Goal: Transaction & Acquisition: Obtain resource

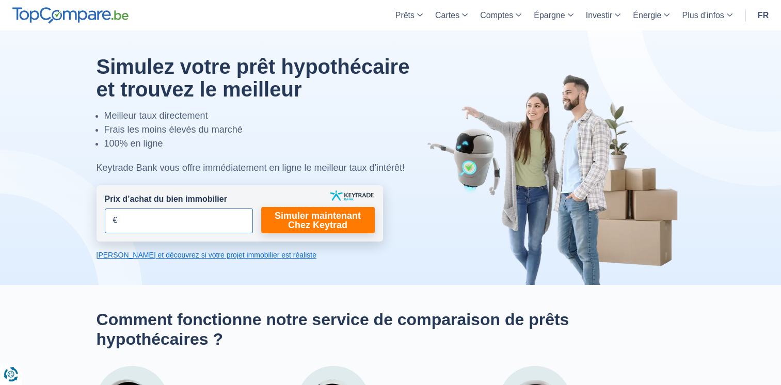
click at [158, 216] on input "Prix d’achat du bien immobilier" at bounding box center [179, 221] width 148 height 25
type input "350.000"
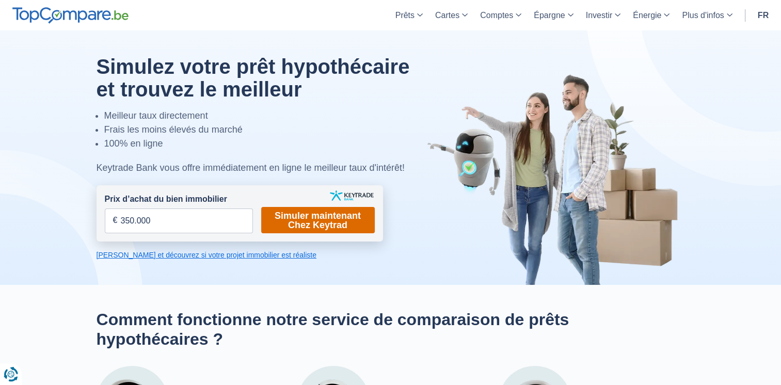
click at [331, 226] on link "Simuler maintenant Chez Keytrad" at bounding box center [318, 220] width 114 height 26
click at [317, 223] on link "Simuler maintenant Chez Keytrad" at bounding box center [318, 220] width 114 height 26
click at [222, 256] on link "[PERSON_NAME] et découvrez si votre projet immobilier est réaliste" at bounding box center [240, 255] width 287 height 10
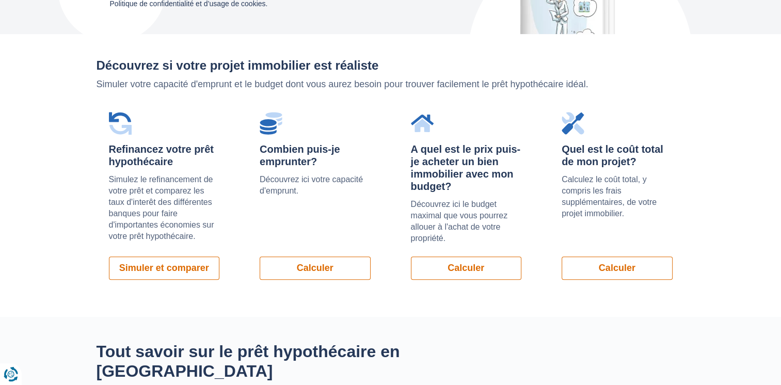
scroll to position [732, 0]
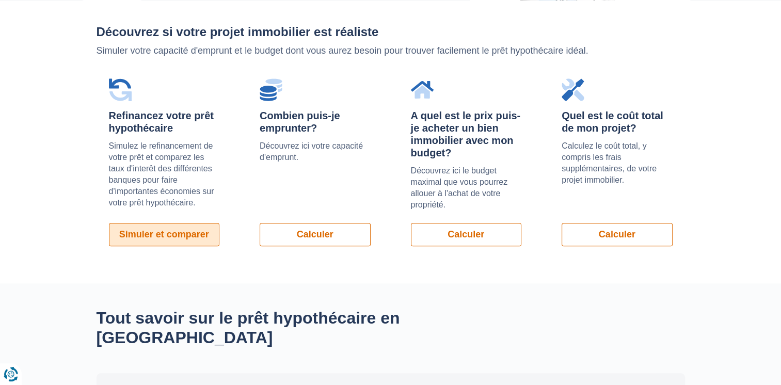
click at [191, 232] on link "Simuler et comparer" at bounding box center [164, 234] width 111 height 23
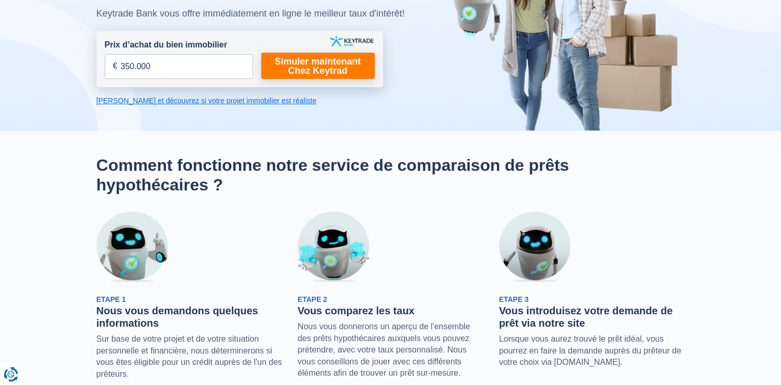
scroll to position [153, 0]
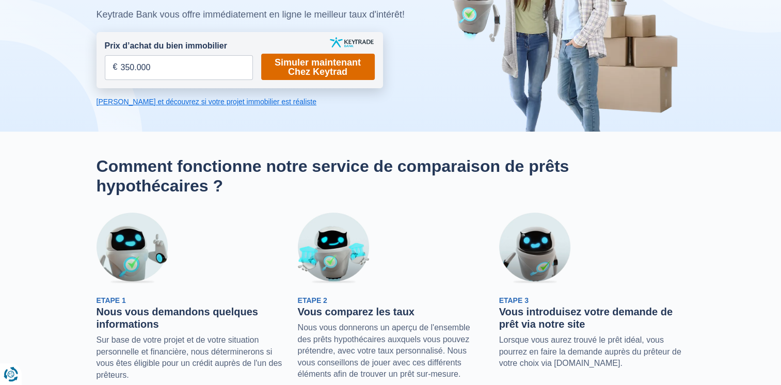
click at [298, 64] on link "Simuler maintenant Chez Keytrad" at bounding box center [318, 67] width 114 height 26
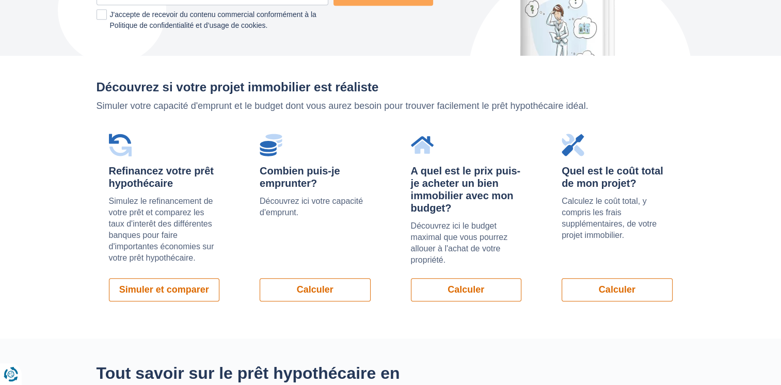
scroll to position [688, 0]
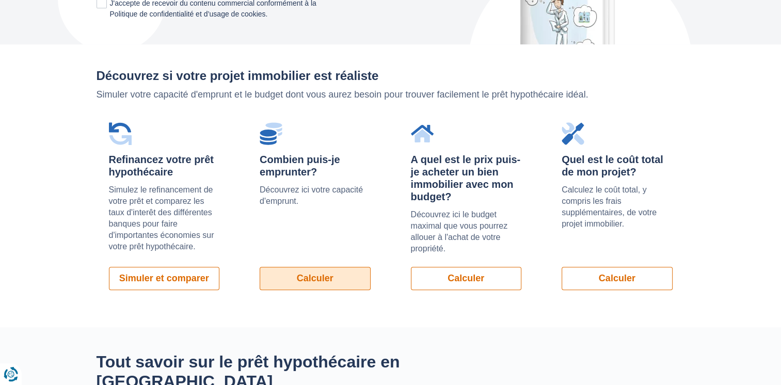
click at [306, 282] on link "Calculer" at bounding box center [315, 278] width 111 height 23
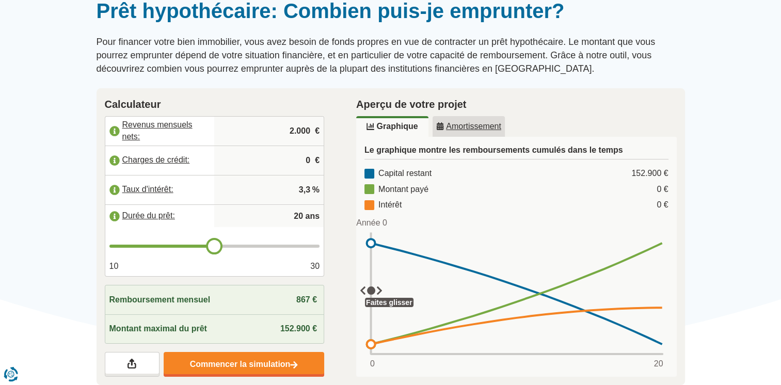
scroll to position [98, 0]
click at [295, 130] on input "2.000" at bounding box center [268, 131] width 101 height 28
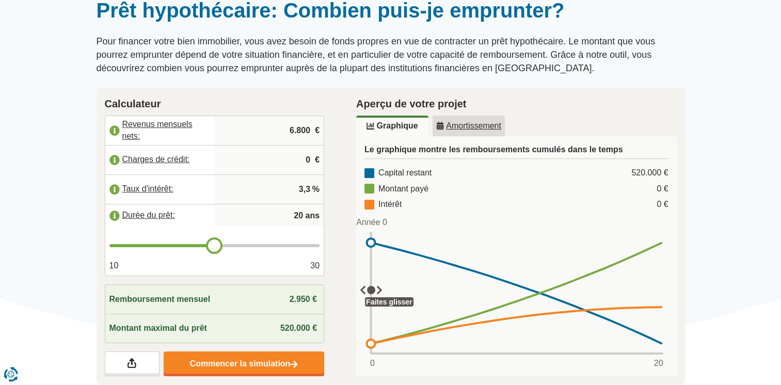
type input "6.800"
click at [308, 188] on input "3,3" at bounding box center [268, 190] width 101 height 28
click at [311, 188] on input "3,3" at bounding box center [268, 190] width 101 height 28
type input "19"
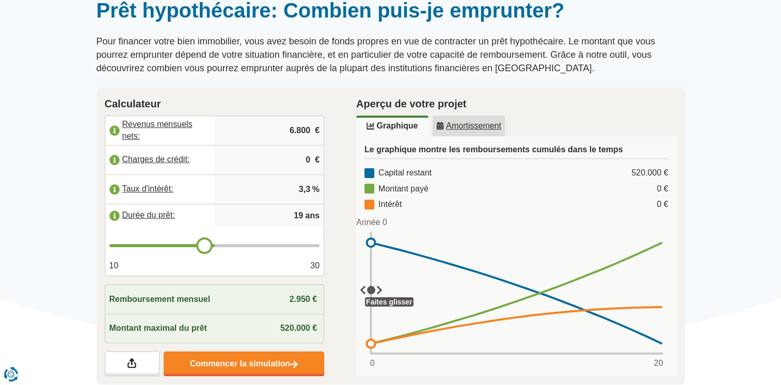
type input "18"
type input "17"
type input "16"
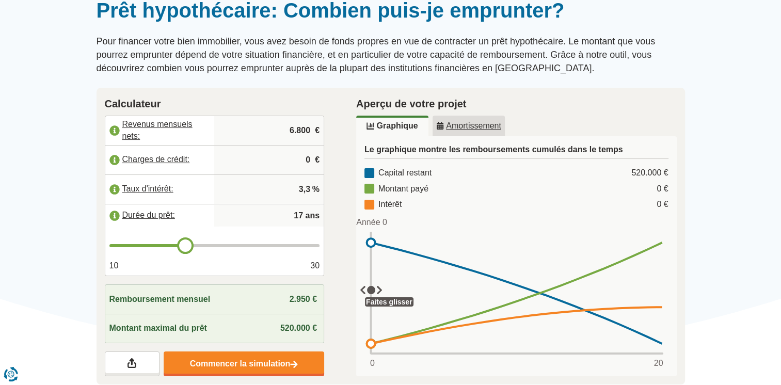
type input "16"
type input "15"
drag, startPoint x: 217, startPoint y: 238, endPoint x: 167, endPoint y: 234, distance: 49.7
type input "15"
click at [167, 244] on input "range" at bounding box center [214, 245] width 211 height 3
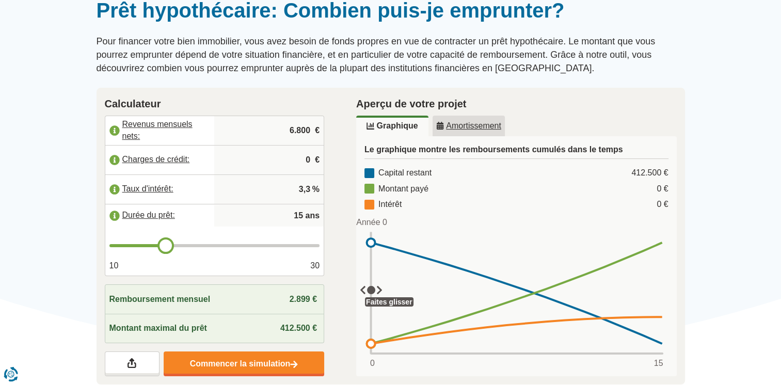
type input "16"
type input "17"
type input "18"
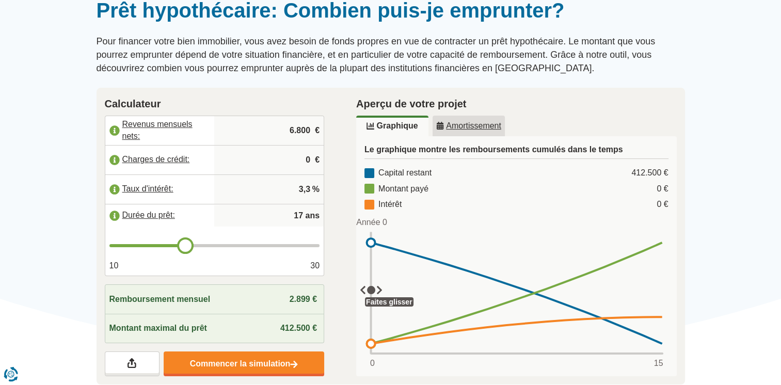
type input "18"
type input "20"
type input "22"
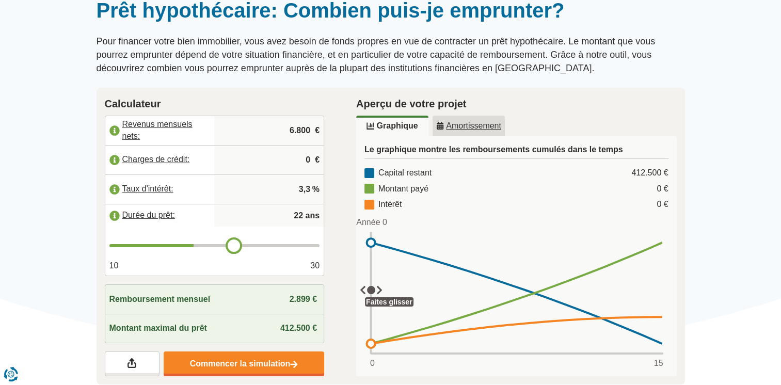
type input "25"
type input "26"
type input "29"
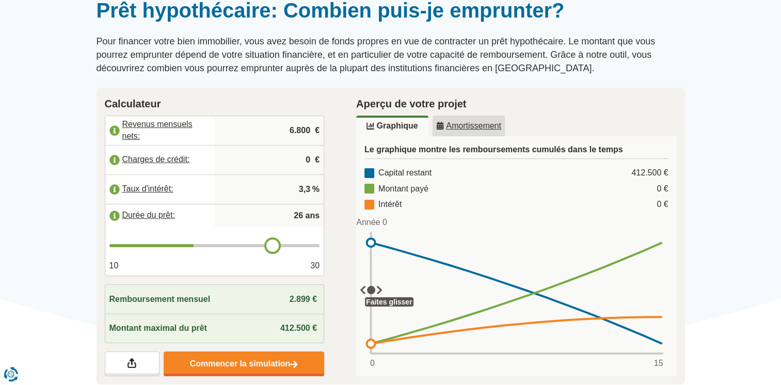
type input "29"
type input "30"
drag, startPoint x: 167, startPoint y: 234, endPoint x: 370, endPoint y: 255, distance: 203.4
type input "30"
click at [320, 247] on input "range" at bounding box center [214, 245] width 211 height 3
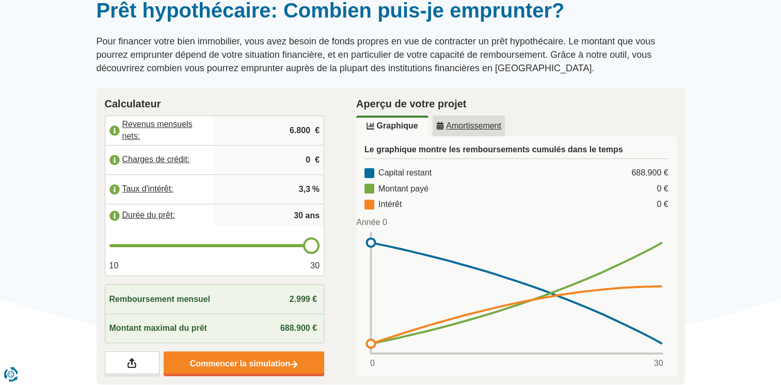
type input "29"
type input "28"
type input "27"
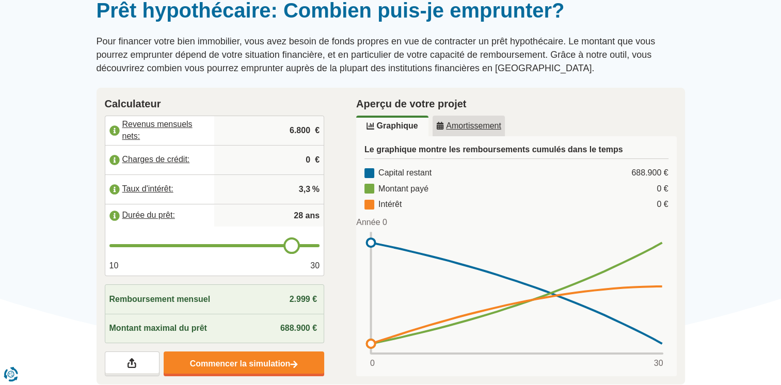
type input "27"
type input "25"
type input "24"
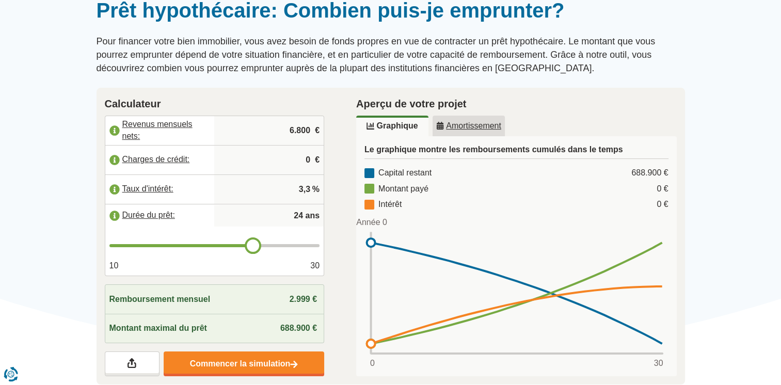
type input "23"
type input "22"
type input "21"
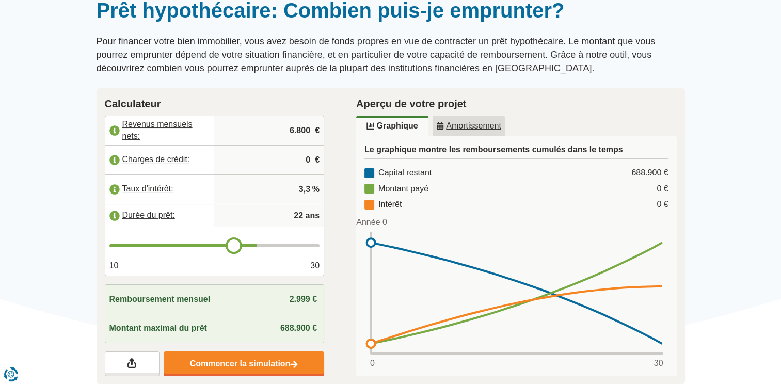
type input "21"
type input "20"
type input "19"
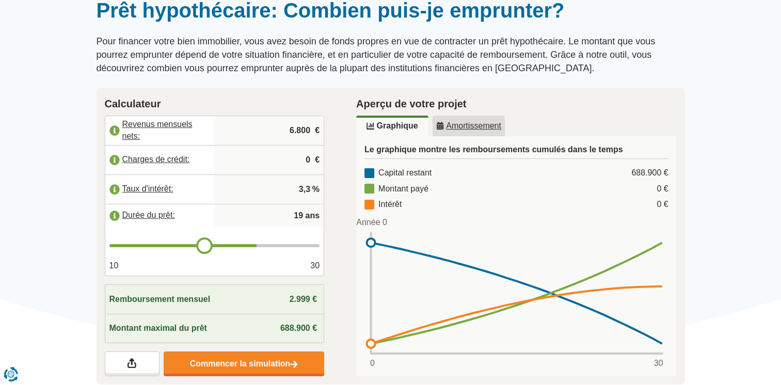
type input "18"
type input "17"
type input "16"
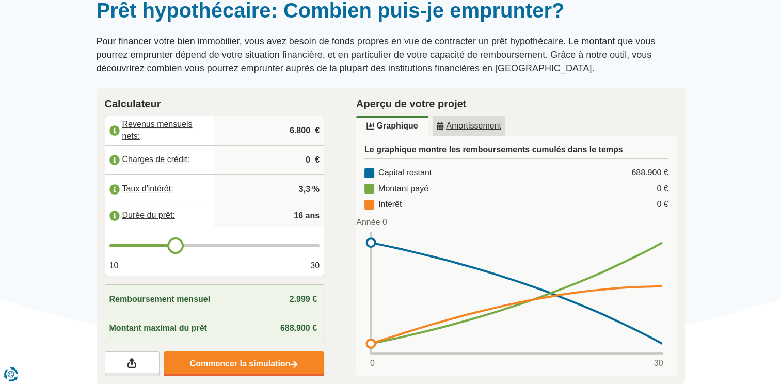
drag, startPoint x: 310, startPoint y: 249, endPoint x: 171, endPoint y: 251, distance: 138.9
type input "16"
click at [171, 247] on input "range" at bounding box center [214, 245] width 211 height 3
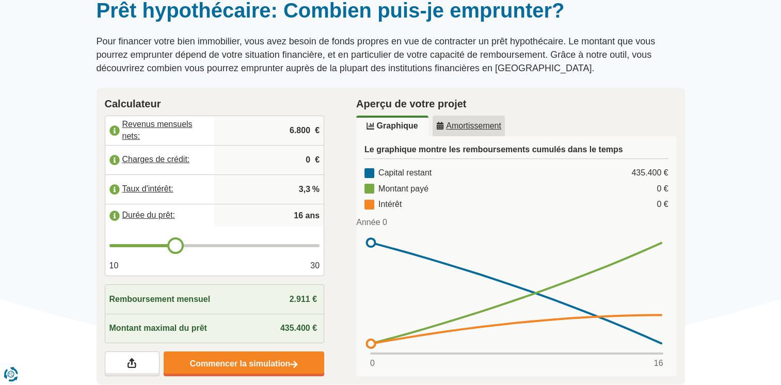
type input "17"
type input "18"
type input "19"
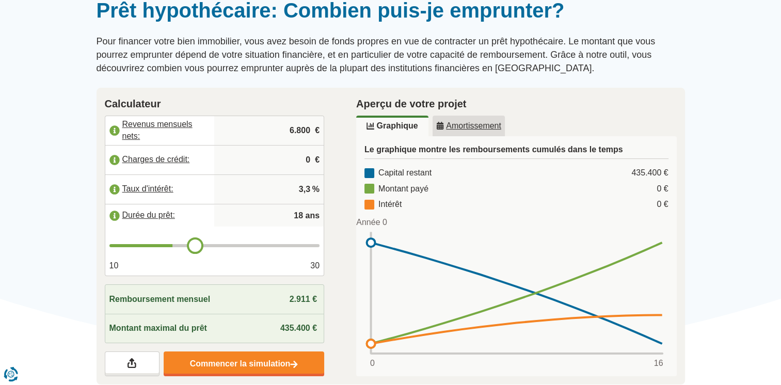
type input "19"
type input "21"
type input "22"
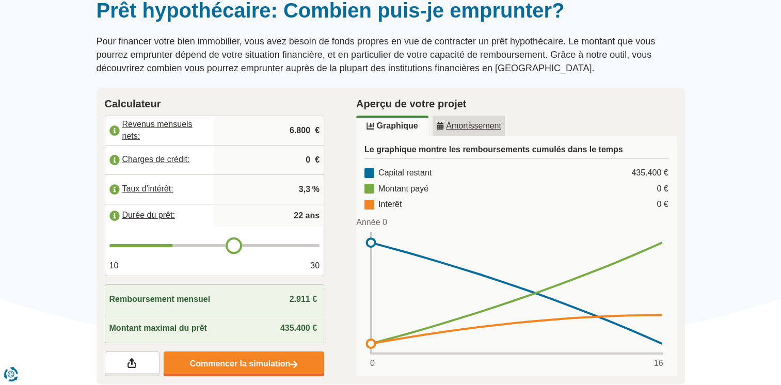
type input "23"
type input "24"
type input "25"
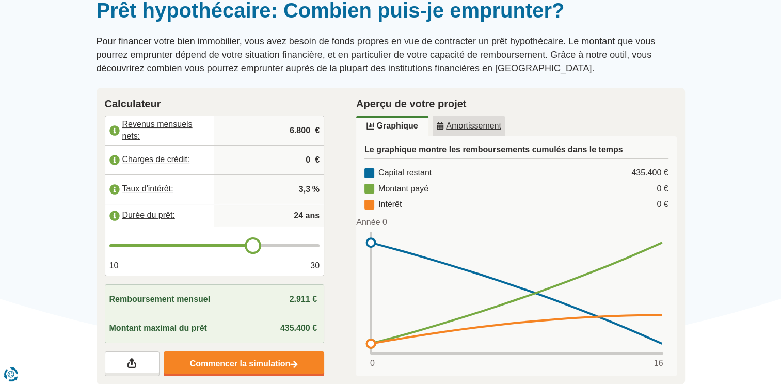
type input "25"
type input "26"
type input "27"
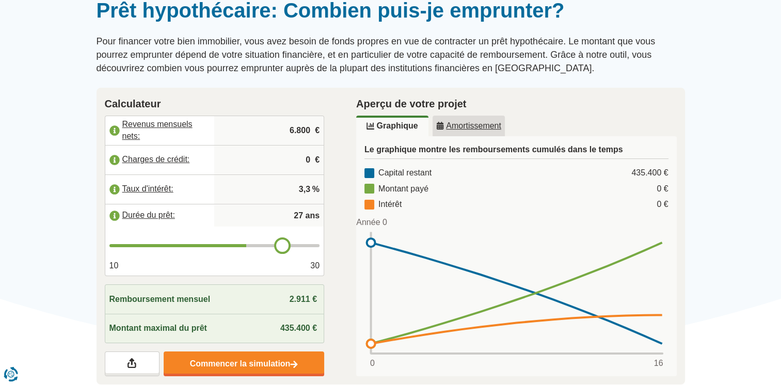
type input "28"
type input "29"
type input "30"
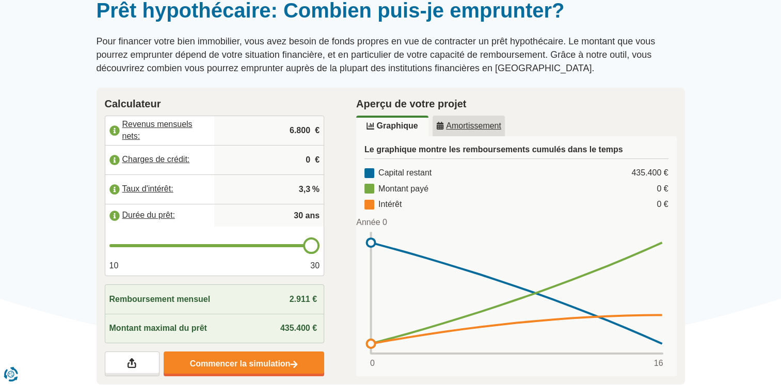
drag, startPoint x: 176, startPoint y: 244, endPoint x: 335, endPoint y: 243, distance: 159.0
type input "30"
click at [320, 244] on input "range" at bounding box center [214, 245] width 211 height 3
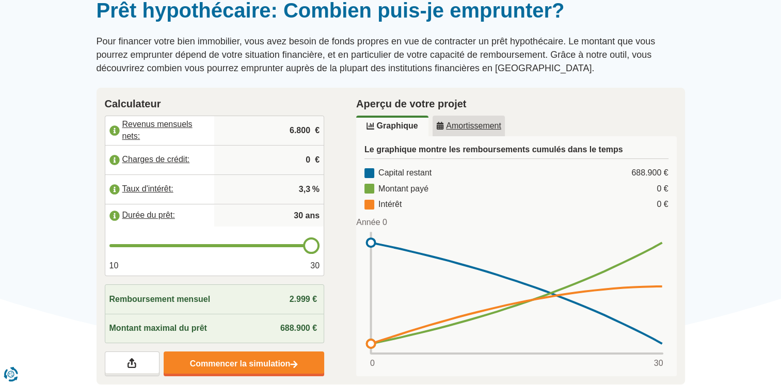
type input "29"
type input "28"
type input "26"
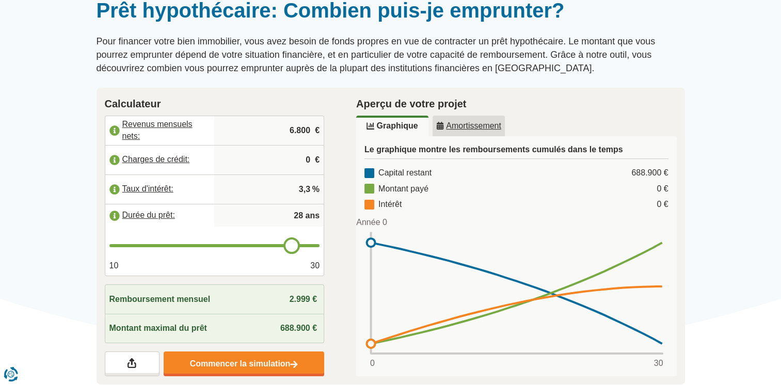
type input "26"
type input "24"
type input "23"
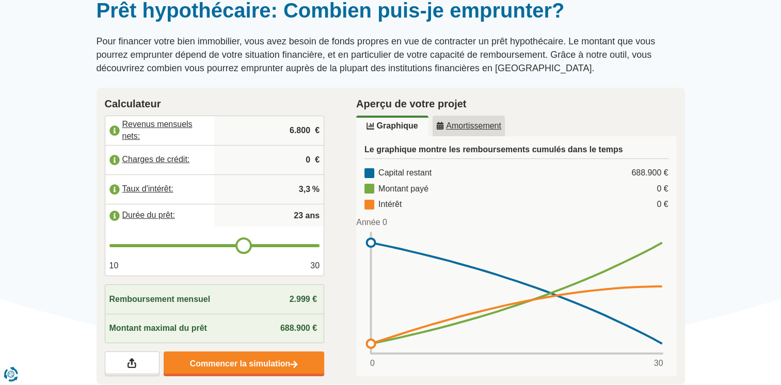
type input "22"
type input "21"
type input "20"
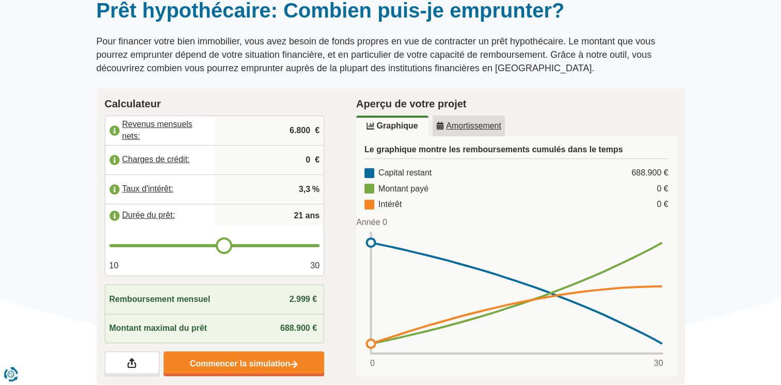
type input "20"
type input "19"
type input "18"
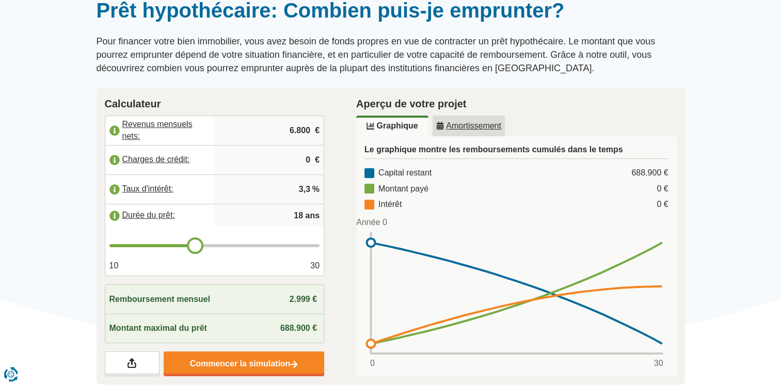
type input "17"
type input "16"
type input "15"
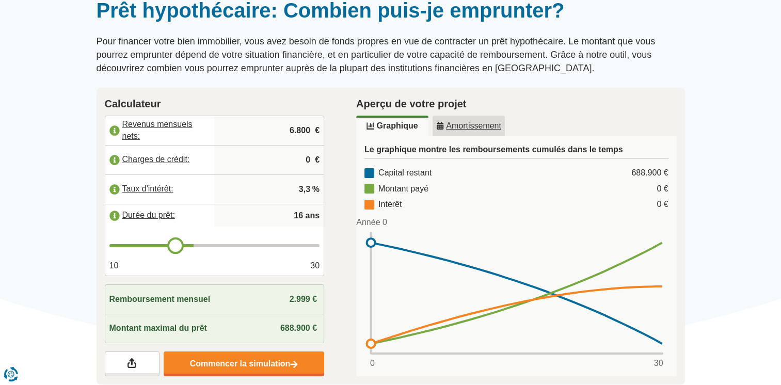
type input "15"
type input "14"
type input "15"
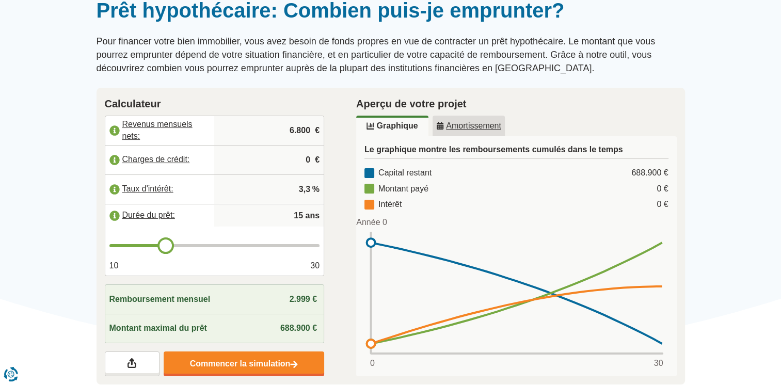
type input "14"
drag, startPoint x: 308, startPoint y: 244, endPoint x: 161, endPoint y: 251, distance: 147.3
type input "14"
click at [161, 247] on input "range" at bounding box center [214, 245] width 211 height 3
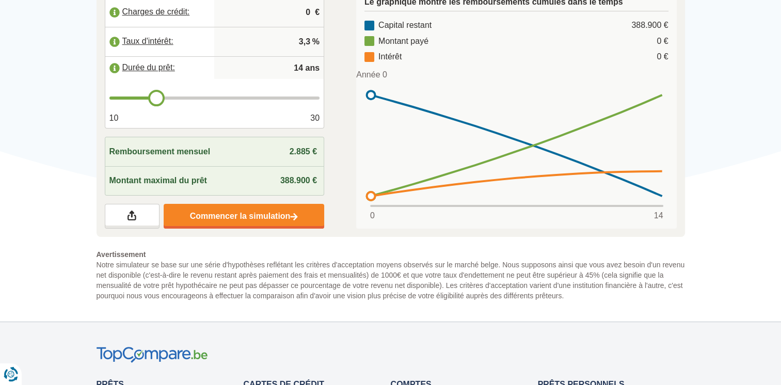
scroll to position [252, 0]
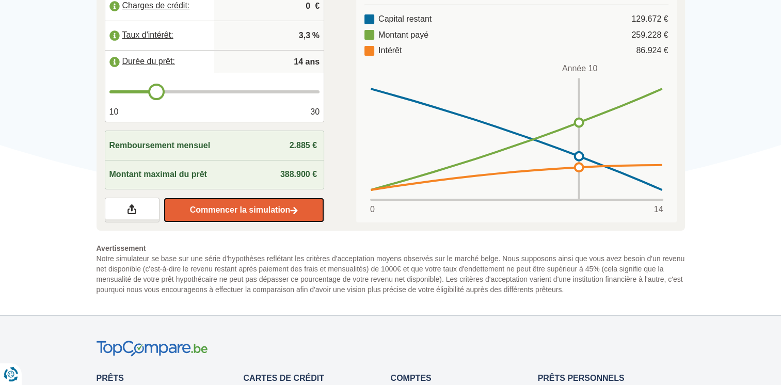
click at [275, 207] on link "Commencer la simulation" at bounding box center [244, 210] width 161 height 25
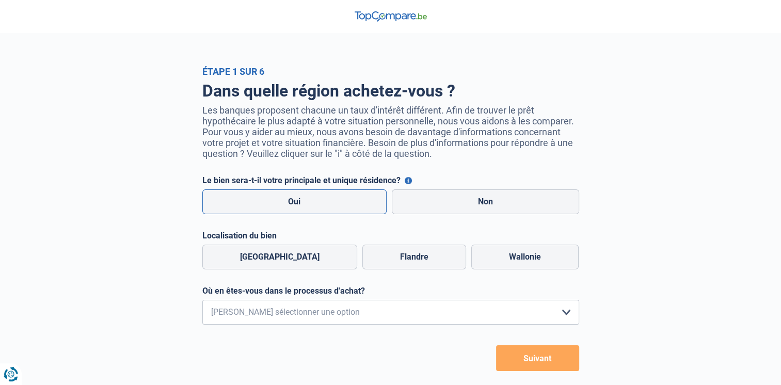
click at [350, 207] on label "Oui" at bounding box center [294, 201] width 185 height 25
click at [350, 207] on input "Oui" at bounding box center [294, 201] width 185 height 25
radio input "true"
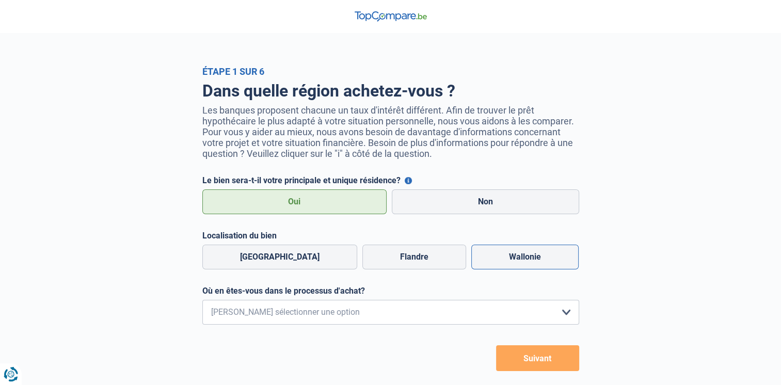
click at [471, 263] on label "Wallonie" at bounding box center [524, 257] width 107 height 25
click at [471, 263] on input "Wallonie" at bounding box center [524, 257] width 107 height 25
radio input "true"
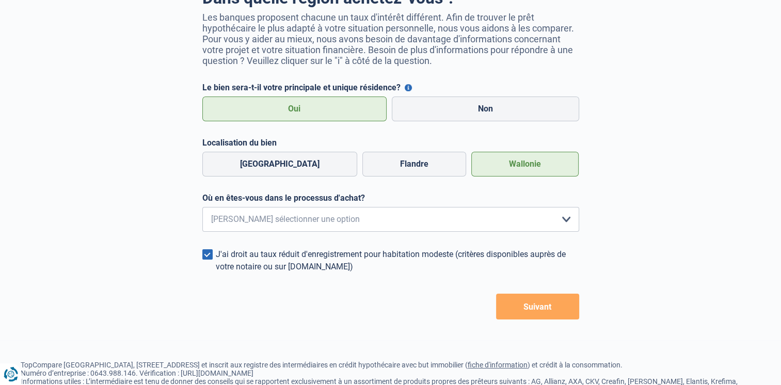
scroll to position [96, 0]
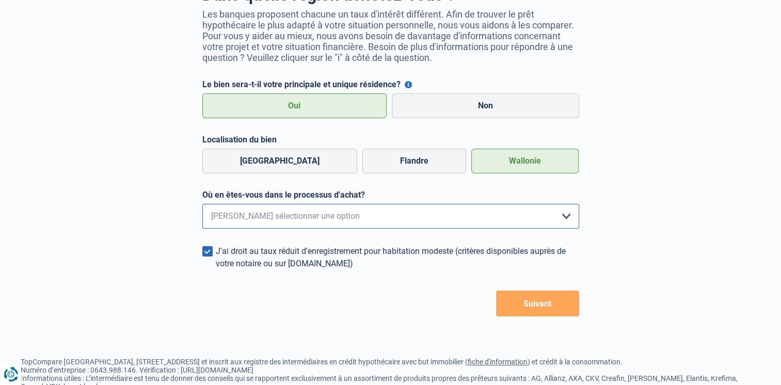
click at [501, 213] on select "Je me renseigne juste car je n'ai pas de projet d'achat concret actuellement Je…" at bounding box center [390, 216] width 377 height 25
select select "1b"
click at [202, 206] on select "Je me renseigne juste car je n'ai pas de projet d'achat concret actuellement Je…" at bounding box center [390, 216] width 377 height 25
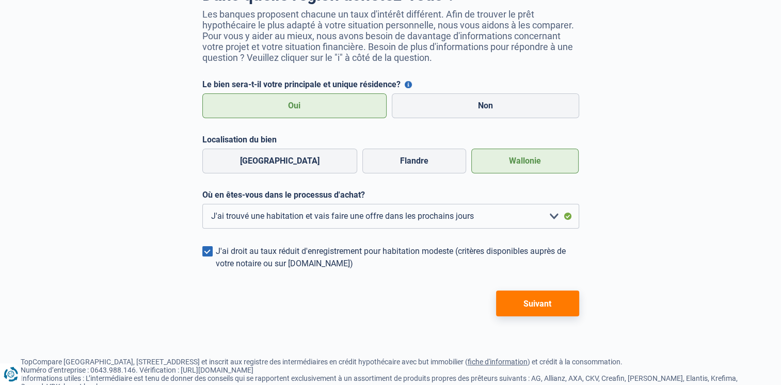
click at [529, 303] on button "Suivant" at bounding box center [537, 304] width 83 height 26
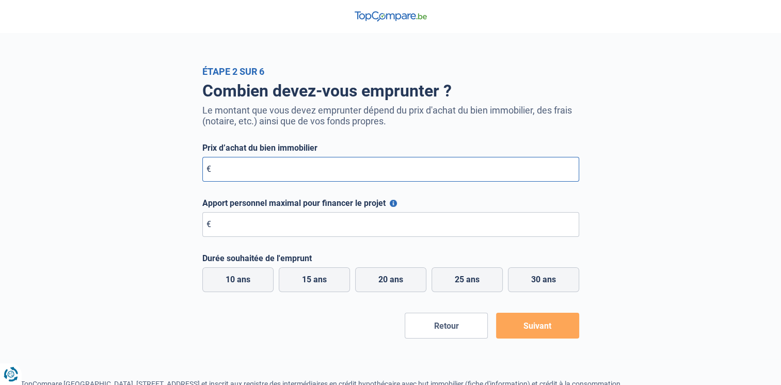
click at [254, 166] on input "Prix d’achat du bien immobilier" at bounding box center [390, 169] width 377 height 25
type input "350.000"
click at [261, 223] on input "Apport personnel maximal pour financer le projet" at bounding box center [390, 224] width 377 height 25
type input "2"
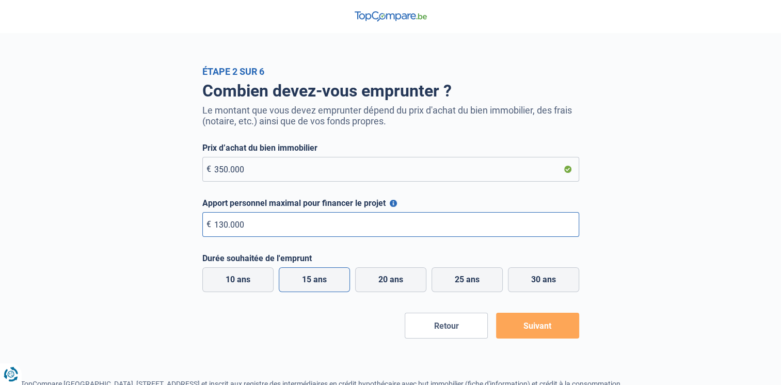
type input "130.000"
click at [317, 285] on label "15 ans" at bounding box center [314, 279] width 71 height 25
click at [317, 285] on input "15 ans" at bounding box center [314, 279] width 71 height 25
radio input "true"
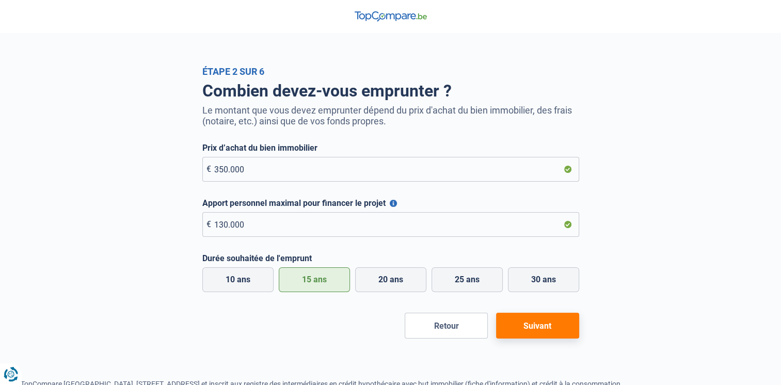
click at [539, 328] on button "Suivant" at bounding box center [537, 326] width 83 height 26
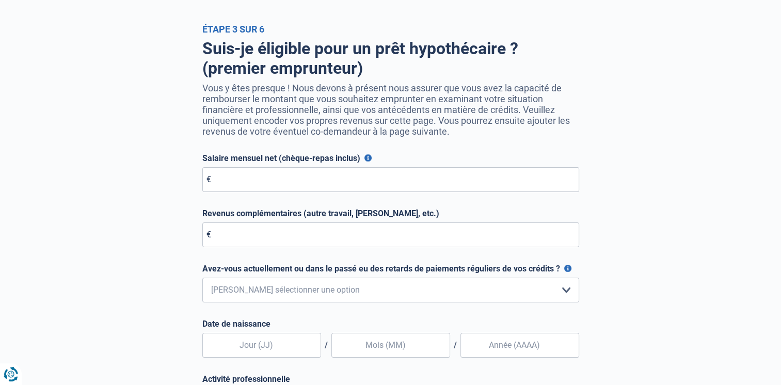
scroll to position [43, 0]
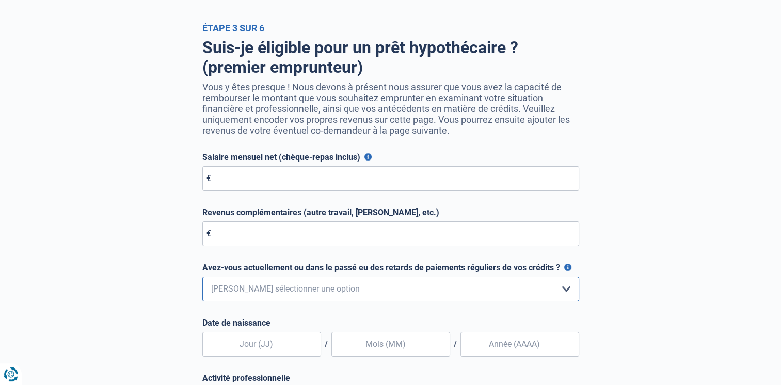
click at [390, 292] on select "Non, jamais Oui mais j'ai tout remboursé il y a moins d'un an Oui mais cela fai…" at bounding box center [390, 289] width 377 height 25
select select "0"
click at [202, 279] on select "Non, jamais Oui mais j'ai tout remboursé il y a moins d'un an Oui mais cela fai…" at bounding box center [390, 289] width 377 height 25
click at [265, 167] on div "Salaire mensuel net (chèque-repas inclus) Pour les employés, cela est votre sal…" at bounding box center [390, 171] width 377 height 39
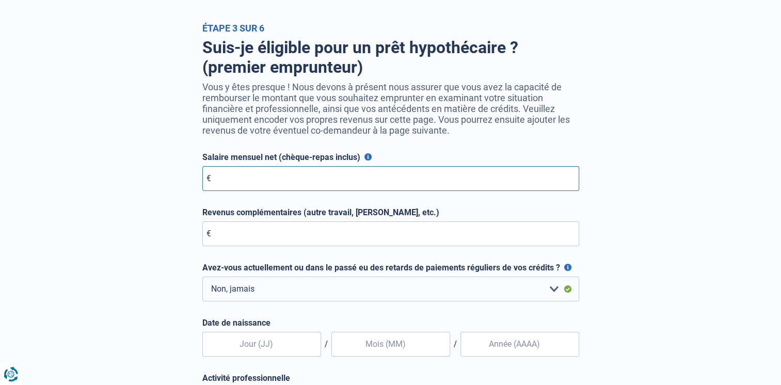
click at [266, 178] on input "Salaire mensuel net (chèque-repas inclus)" at bounding box center [390, 178] width 377 height 25
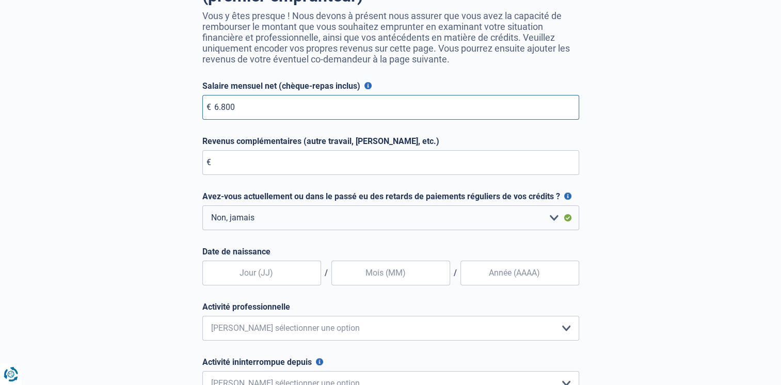
scroll to position [191, 0]
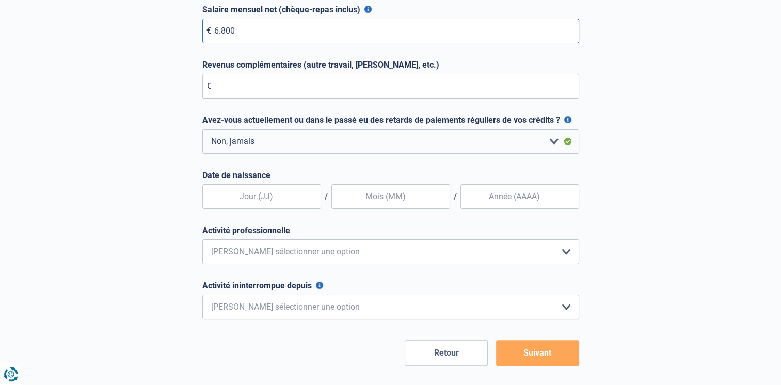
type input "6.800"
click at [512, 306] on select "< 6 mois 6 - 12 mois 12 - 24 mois 24 - 36 mois > 36 mois Veuillez sélectionner …" at bounding box center [390, 307] width 377 height 25
select select "less36"
click at [202, 297] on select "< 6 mois 6 - 12 mois 12 - 24 mois 24 - 36 mois > 36 mois Veuillez sélectionner …" at bounding box center [390, 307] width 377 height 25
click at [264, 199] on input "text" at bounding box center [261, 196] width 119 height 25
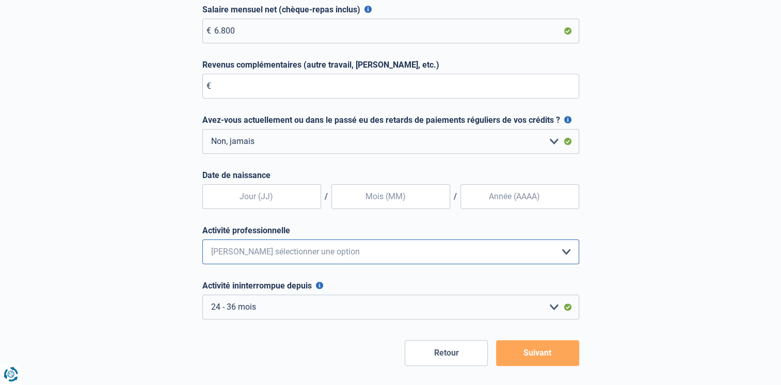
click at [374, 255] on select "Employé privé Ouvrier Fonctionnaire Indépendant Dirigeant d'entreprise Pensionn…" at bounding box center [390, 252] width 377 height 25
select select "official"
click at [202, 242] on select "Employé privé Ouvrier Fonctionnaire Indépendant Dirigeant d'entreprise Pensionn…" at bounding box center [390, 252] width 377 height 25
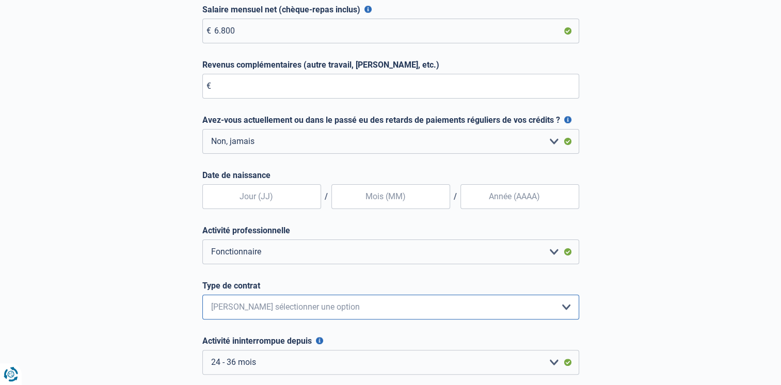
click at [451, 306] on select "Intérimaire Contrat à Durée Indéterminée Contrat à Durée Déterminée Veuillez sé…" at bounding box center [390, 307] width 377 height 25
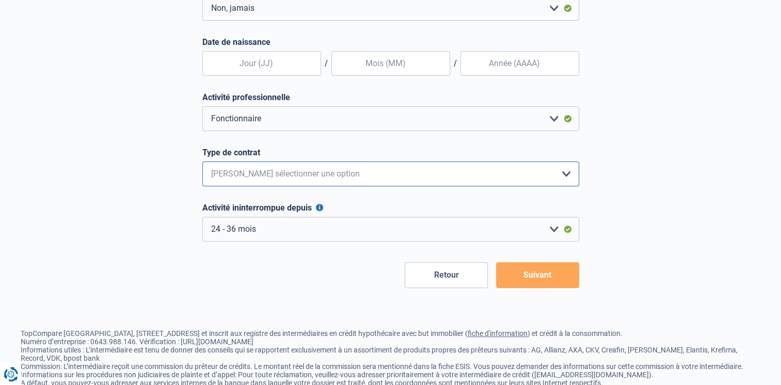
scroll to position [355, 0]
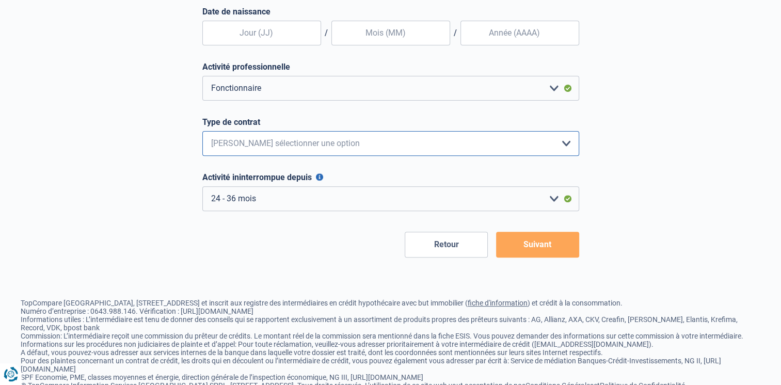
click at [411, 148] on select "Intérimaire Contrat à Durée Indéterminée Contrat à Durée Déterminée Veuillez sé…" at bounding box center [390, 143] width 377 height 25
select select "permanent"
click at [202, 133] on select "Intérimaire Contrat à Durée Indéterminée Contrat à Durée Déterminée Veuillez sé…" at bounding box center [390, 143] width 377 height 25
click at [553, 204] on select "< 6 mois 6 - 12 mois 12 - 24 mois 24 - 36 mois > 36 mois Veuillez sélectionner …" at bounding box center [390, 198] width 377 height 25
select select "more36"
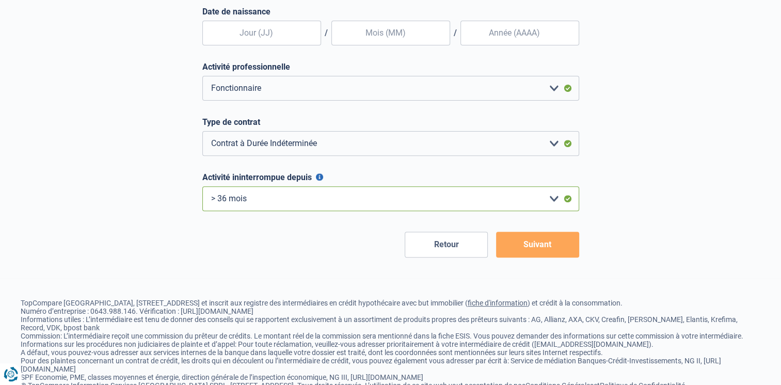
click at [202, 188] on select "< 6 mois 6 - 12 mois 12 - 24 mois 24 - 36 mois > 36 mois Veuillez sélectionner …" at bounding box center [390, 198] width 377 height 25
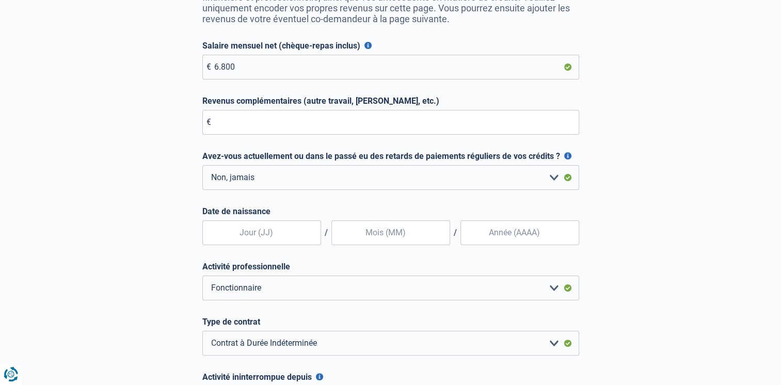
scroll to position [152, 0]
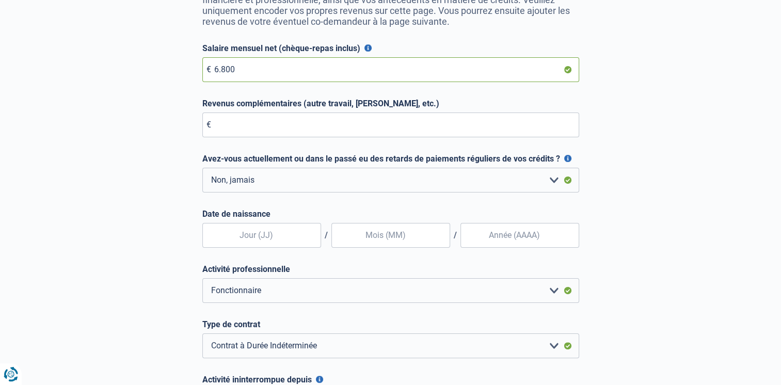
click at [260, 73] on input "6.800" at bounding box center [390, 69] width 377 height 25
type input "4"
type input "6.800"
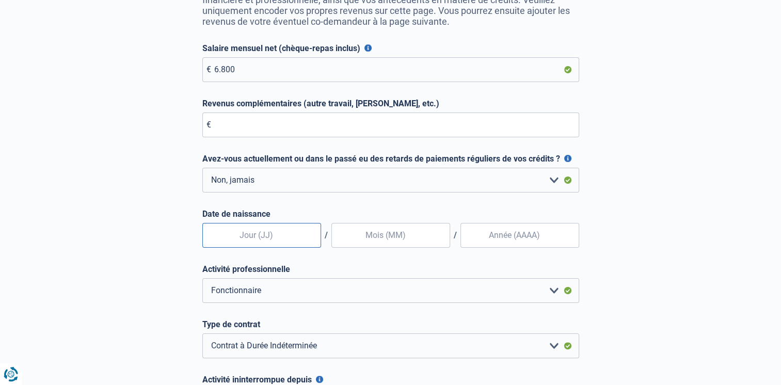
click at [266, 238] on input "text" at bounding box center [261, 235] width 119 height 25
type input "19"
click at [392, 238] on input "text" at bounding box center [390, 235] width 119 height 25
type input "12"
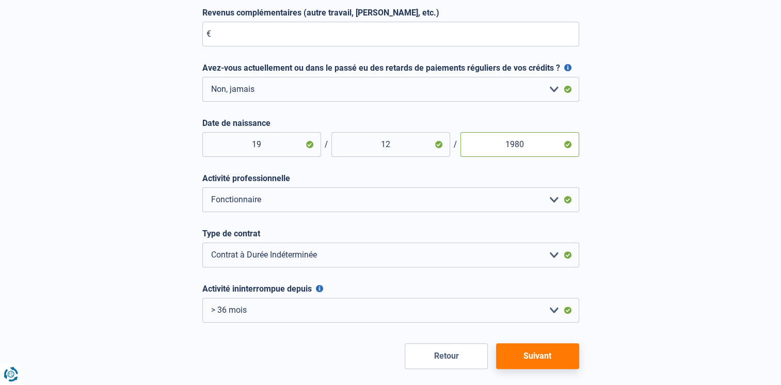
scroll to position [267, 0]
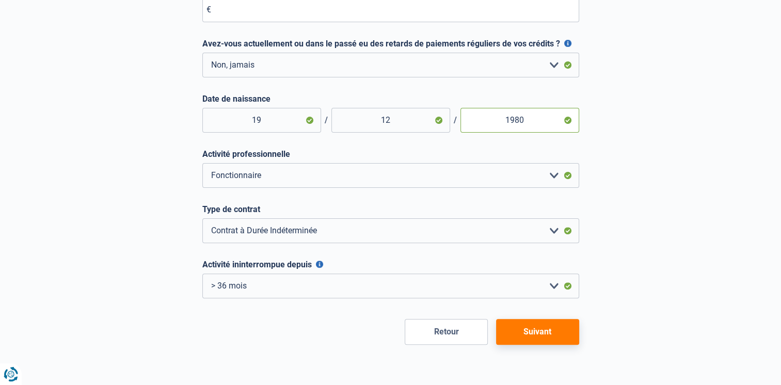
type input "1980"
click at [550, 334] on button "Suivant" at bounding box center [537, 332] width 83 height 26
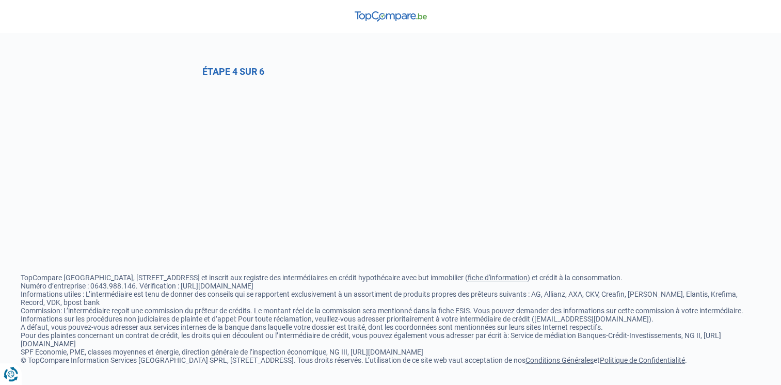
select select "0"
select select "official"
select select "permanent"
select select "more36"
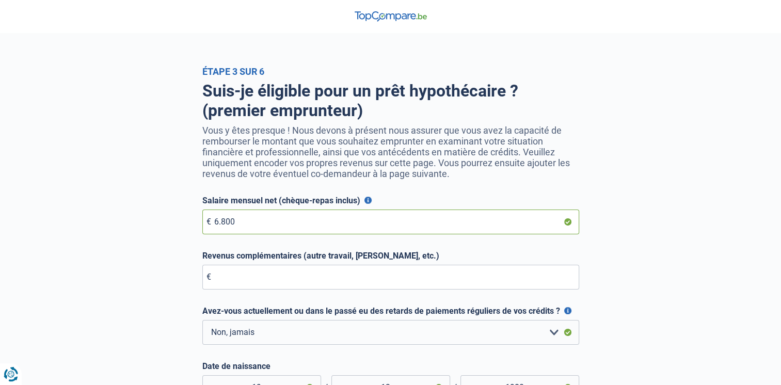
click at [253, 218] on input "6.800" at bounding box center [390, 222] width 377 height 25
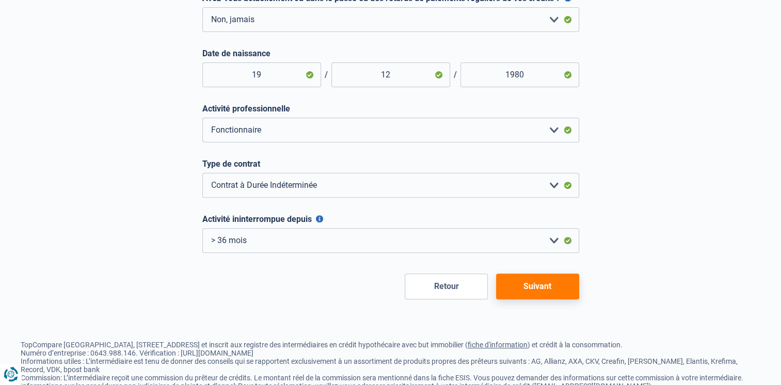
scroll to position [323, 0]
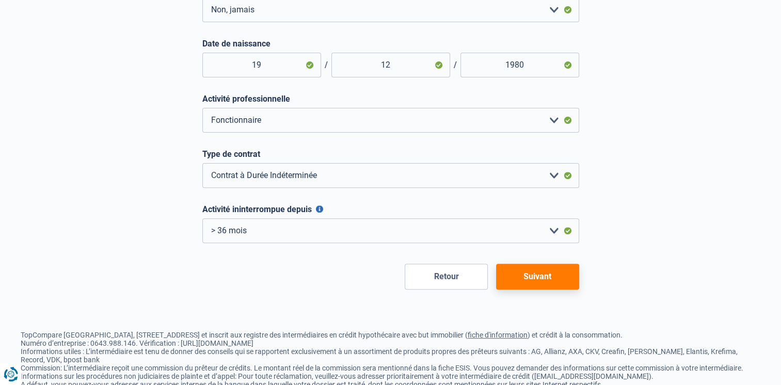
type input "4.000"
click at [549, 282] on button "Suivant" at bounding box center [537, 277] width 83 height 26
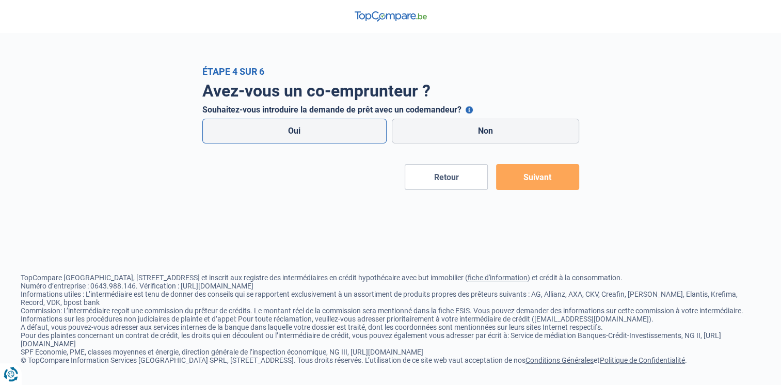
click at [357, 124] on label "Oui" at bounding box center [294, 131] width 185 height 25
click at [357, 124] on input "Oui" at bounding box center [294, 131] width 185 height 25
radio input "true"
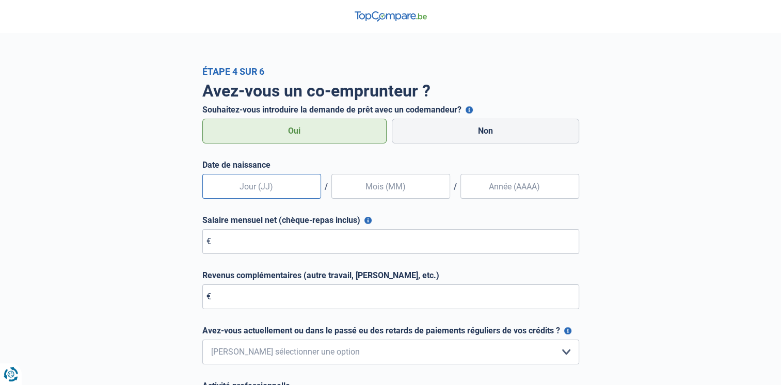
click at [283, 194] on input "text" at bounding box center [261, 186] width 119 height 25
type input "07"
type input "04"
type input "1993"
click at [273, 236] on input "Salaire mensuel net (chèque-repas inclus)" at bounding box center [390, 241] width 377 height 25
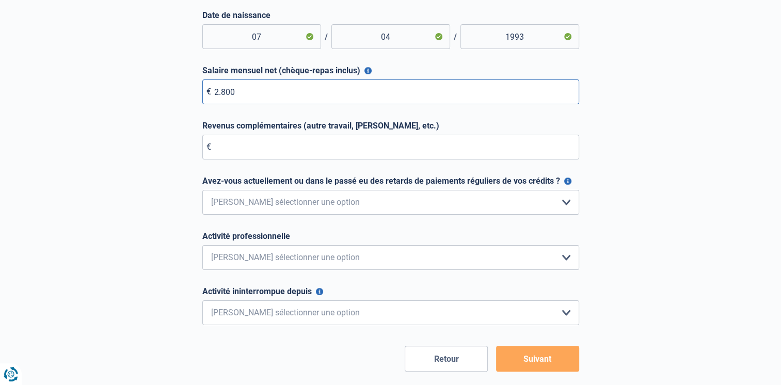
scroll to position [151, 0]
type input "2.800"
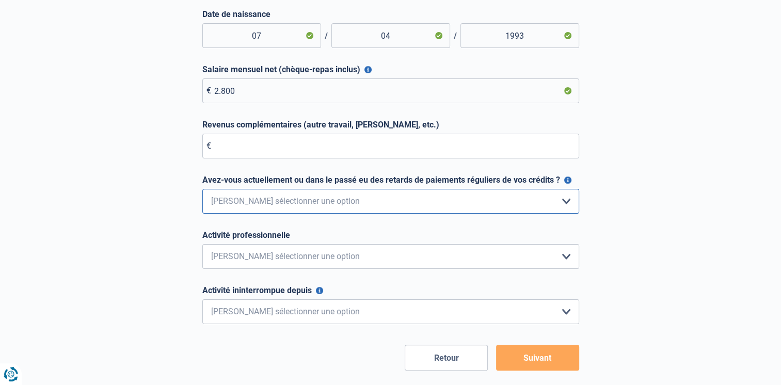
click at [329, 199] on select "Non, jamais Oui mais j'ai tout remboursé il y a moins d'un an Oui mais cela fai…" at bounding box center [390, 201] width 377 height 25
select select "0"
click at [202, 190] on select "Non, jamais Oui mais j'ai tout remboursé il y a moins d'un an Oui mais cela fai…" at bounding box center [390, 201] width 377 height 25
click at [316, 248] on select "Employé privé Ouvrier Fonctionnaire Indépendant Dirigeant d'entreprise Pensionn…" at bounding box center [390, 256] width 377 height 25
select select "worker"
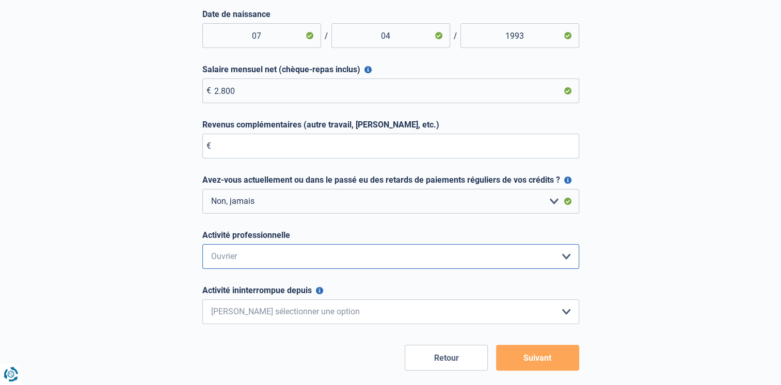
click at [202, 245] on select "Employé privé Ouvrier Fonctionnaire Indépendant Dirigeant d'entreprise Pensionn…" at bounding box center [390, 256] width 377 height 25
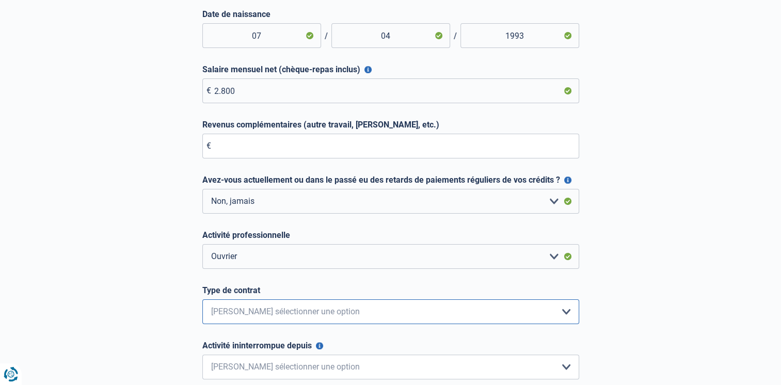
click at [318, 309] on select "Intérimaire Contrat à Durée Indéterminée Contrat à Durée Déterminée Veuillez sé…" at bounding box center [390, 311] width 377 height 25
select select "permanent"
click at [202, 300] on select "Intérimaire Contrat à Durée Indéterminée Contrat à Durée Déterminée Veuillez sé…" at bounding box center [390, 311] width 377 height 25
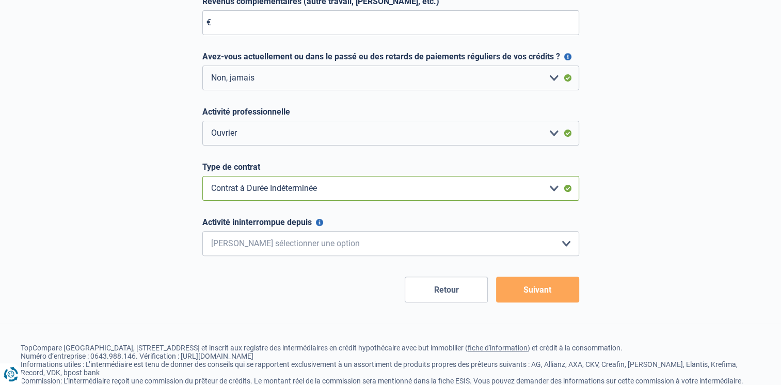
scroll to position [282, 0]
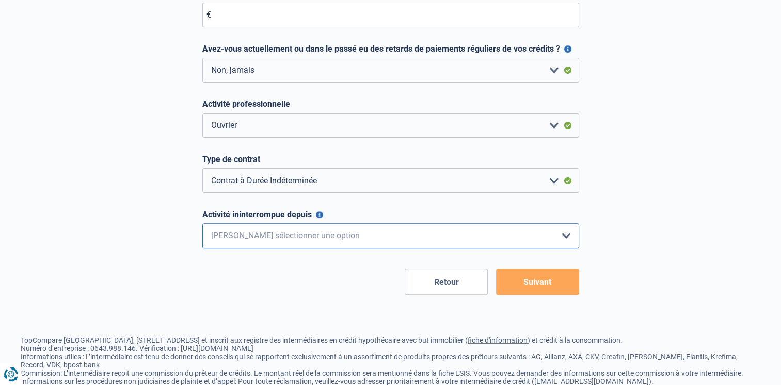
click at [295, 228] on select "< 6 mois 6 - 12 mois 12 - 24 mois 24 - 36 mois > 36 mois Veuillez sélectionner …" at bounding box center [390, 236] width 377 height 25
select select "less36"
click at [202, 225] on select "< 6 mois 6 - 12 mois 12 - 24 mois 24 - 36 mois > 36 mois Veuillez sélectionner …" at bounding box center [390, 236] width 377 height 25
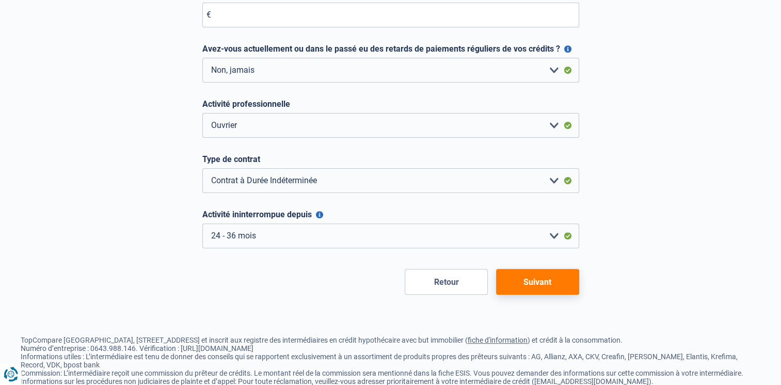
click at [536, 283] on button "Suivant" at bounding box center [537, 282] width 83 height 26
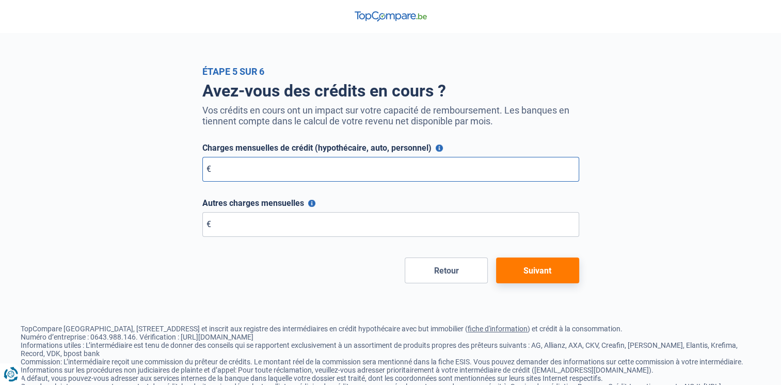
click at [259, 172] on input "Charges mensuelles de crédit (hypothécaire, auto, personnel)" at bounding box center [390, 169] width 377 height 25
type input "0"
click at [251, 226] on input "Autres charges mensuelles" at bounding box center [390, 224] width 377 height 25
click at [312, 203] on button "Autres charges mensuelles" at bounding box center [311, 203] width 7 height 7
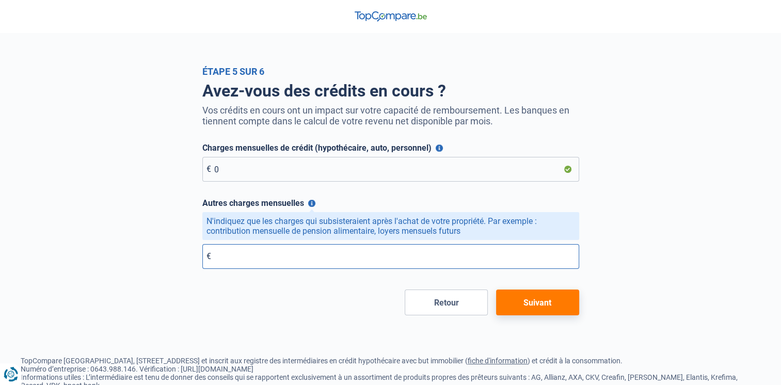
click at [310, 262] on input "Autres charges mensuelles" at bounding box center [390, 256] width 377 height 25
type input "0"
click at [572, 312] on button "Suivant" at bounding box center [537, 303] width 83 height 26
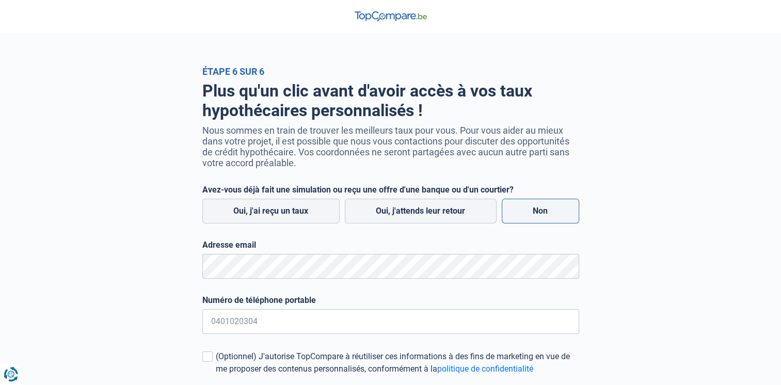
click at [543, 212] on label "Non" at bounding box center [540, 211] width 77 height 25
click at [543, 212] on input "Non" at bounding box center [540, 211] width 77 height 25
radio input "true"
click at [281, 324] on input "Numéro de téléphone portable" at bounding box center [390, 321] width 377 height 25
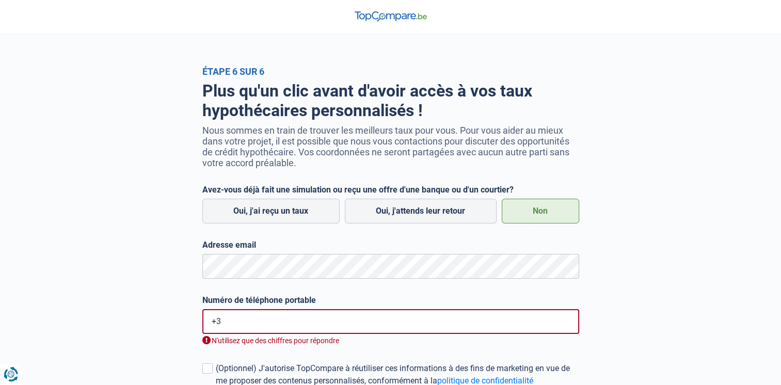
type input "+"
type input "484711537"
click at [135, 315] on div "Plus qu'un clic avant d'avoir accès à vos taux hypothécaires personnalisés ! No…" at bounding box center [391, 255] width 589 height 357
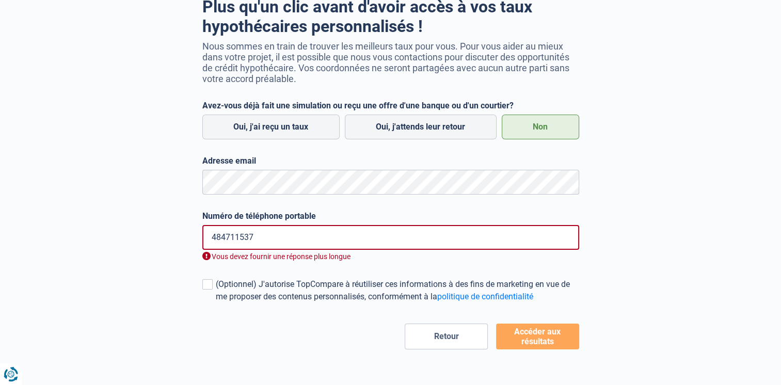
scroll to position [86, 0]
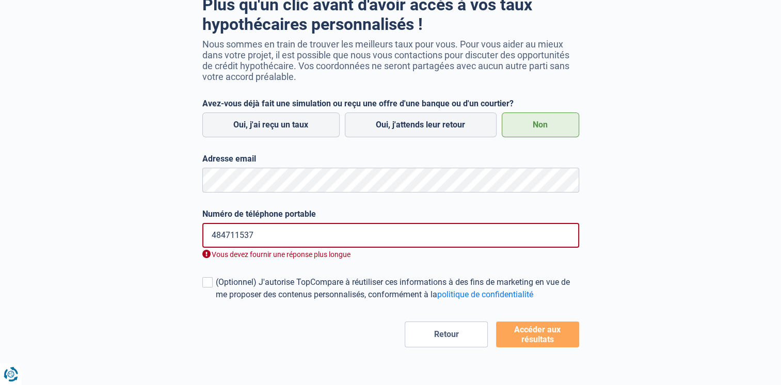
click at [271, 246] on input "484711537" at bounding box center [390, 235] width 377 height 25
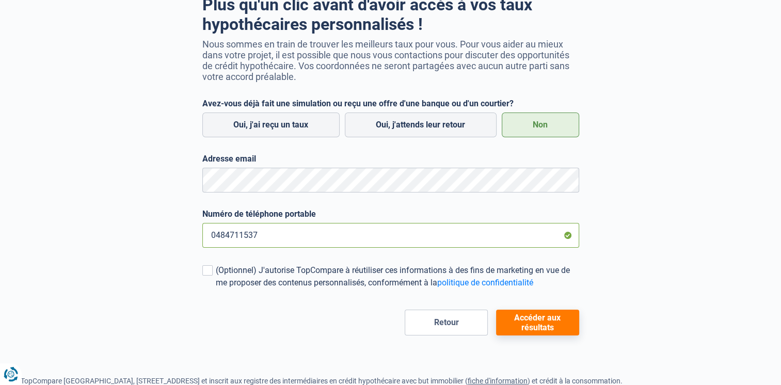
type input "0484711537"
click at [535, 321] on button "Accéder aux résultats" at bounding box center [537, 323] width 83 height 26
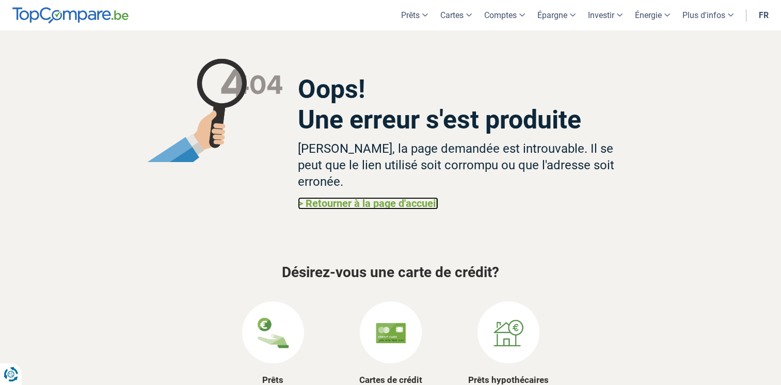
click at [380, 197] on link "> Retourner à la page d'accueil" at bounding box center [368, 203] width 140 height 12
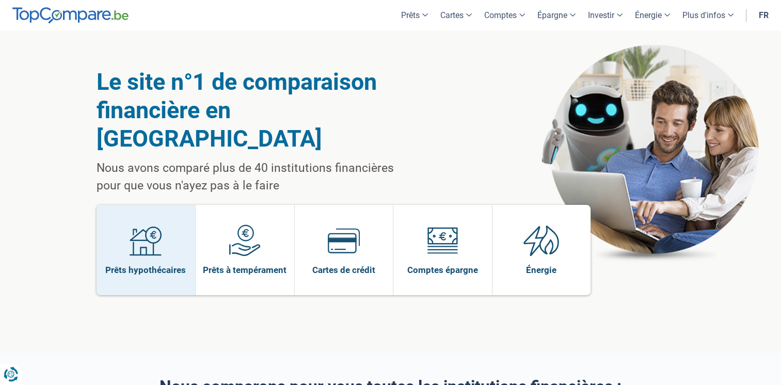
click at [152, 225] on img at bounding box center [146, 241] width 32 height 32
click at [156, 225] on img at bounding box center [146, 241] width 32 height 32
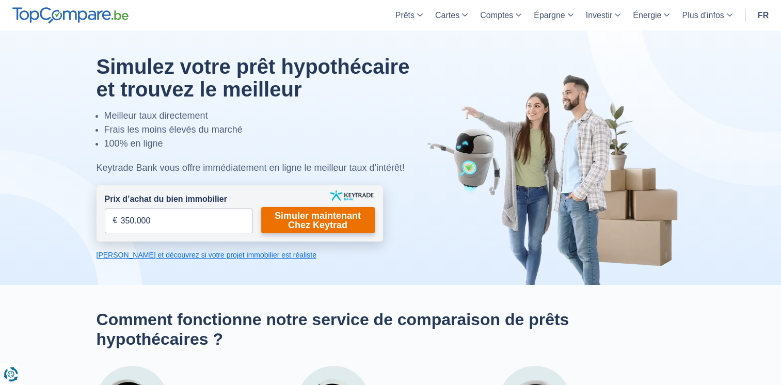
type input "350.000"
click at [328, 223] on link "Simuler maintenant Chez Keytrad" at bounding box center [318, 220] width 114 height 26
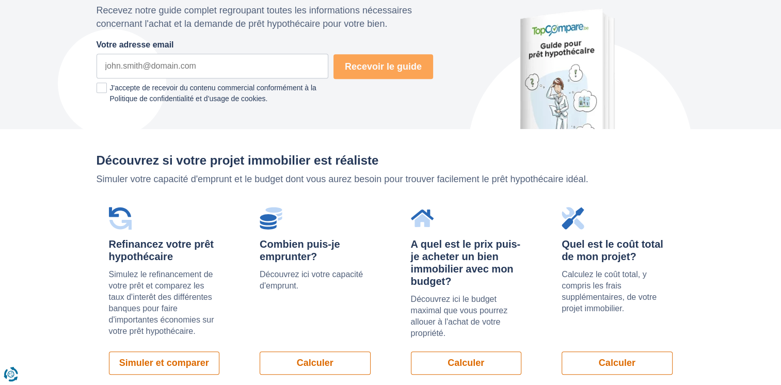
scroll to position [681, 0]
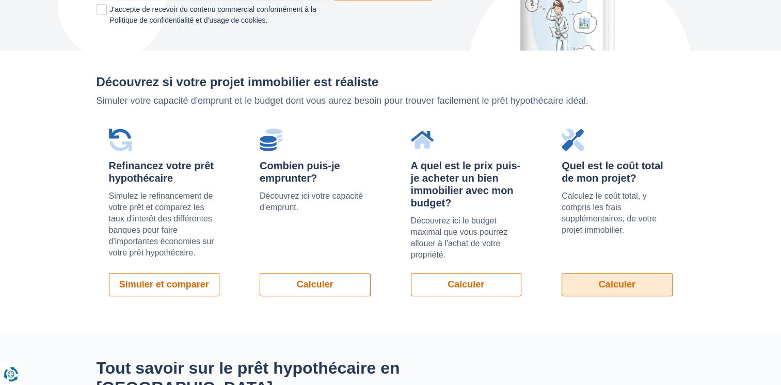
click at [623, 291] on link "Calculer" at bounding box center [617, 284] width 111 height 23
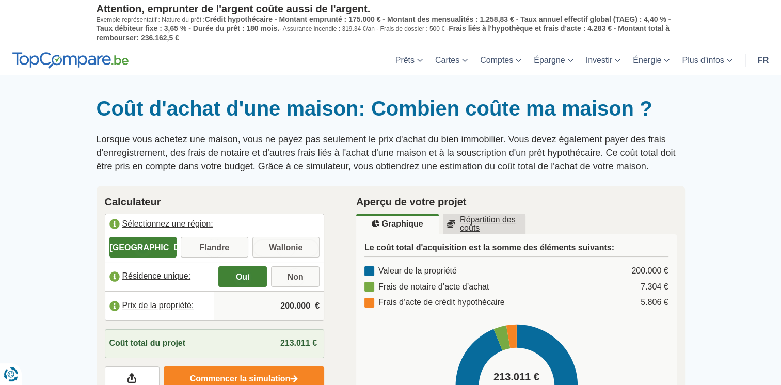
click at [283, 245] on input "Wallonie" at bounding box center [286, 248] width 68 height 19
radio input "true"
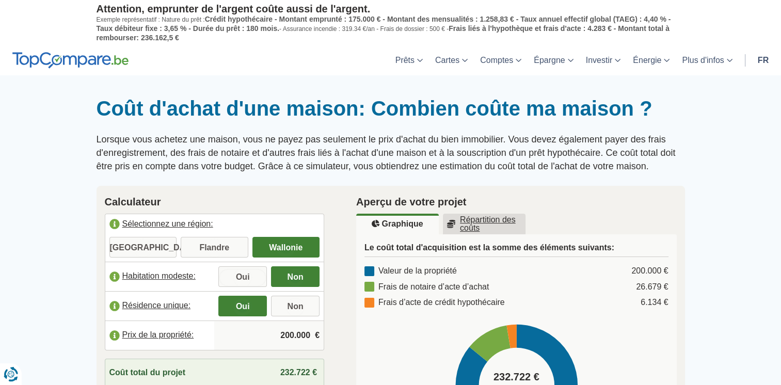
click at [250, 276] on input "Oui" at bounding box center [242, 277] width 49 height 19
radio input "true"
click at [114, 274] on label "Habitation modeste:" at bounding box center [159, 276] width 109 height 23
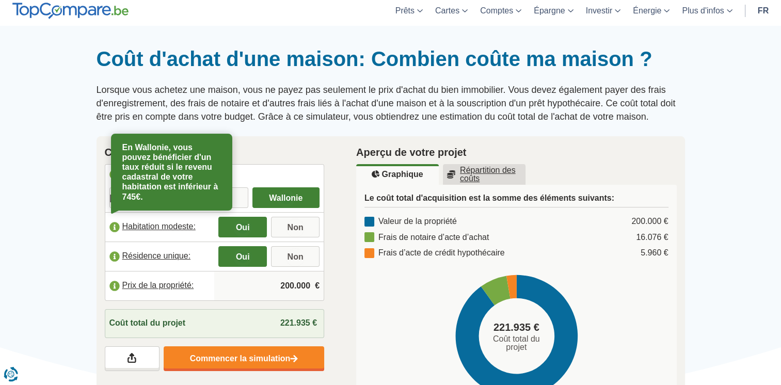
scroll to position [70, 0]
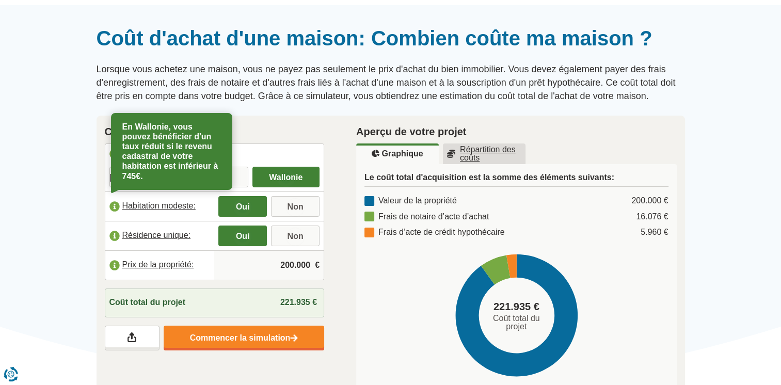
click at [86, 26] on div at bounding box center [390, 26] width 781 height 0
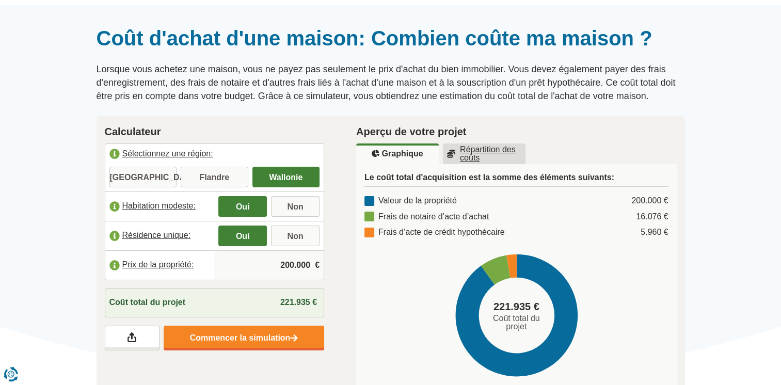
click at [297, 264] on input "200.000" at bounding box center [268, 265] width 101 height 28
type input "350.000"
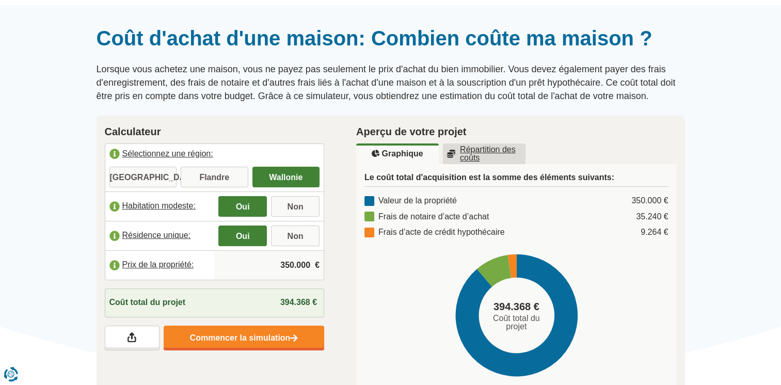
click at [70, 26] on div at bounding box center [390, 26] width 781 height 0
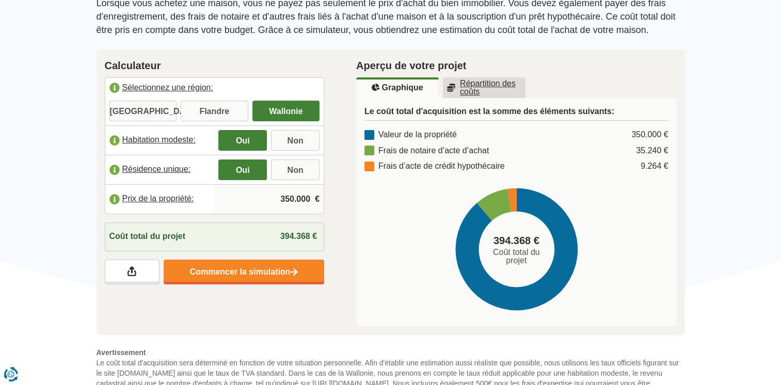
scroll to position [130, 0]
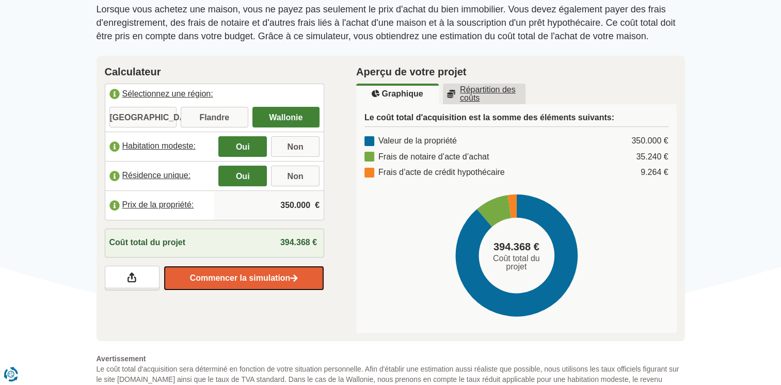
click at [272, 282] on link "Commencer la simulation" at bounding box center [244, 278] width 161 height 25
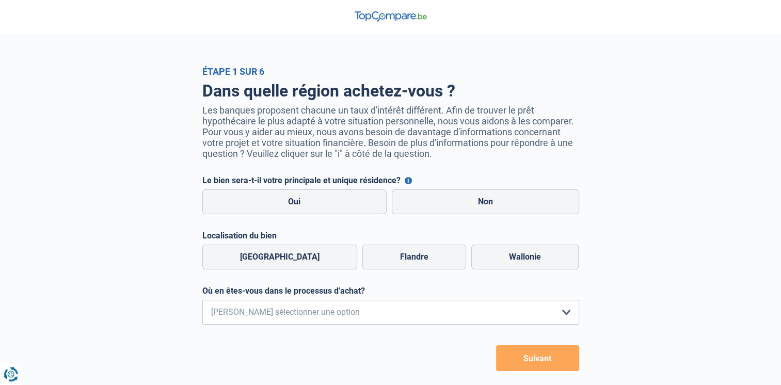
click at [307, 203] on label "Oui" at bounding box center [294, 201] width 185 height 25
click at [307, 203] on input "Oui" at bounding box center [294, 201] width 185 height 25
radio input "true"
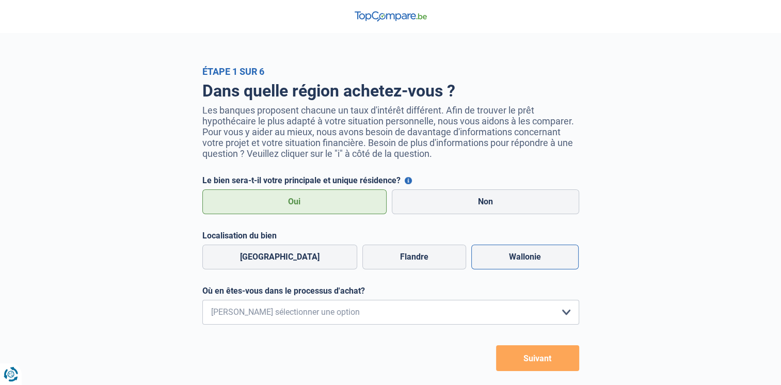
click at [522, 267] on label "Wallonie" at bounding box center [524, 257] width 107 height 25
click at [522, 267] on input "Wallonie" at bounding box center [524, 257] width 107 height 25
radio input "true"
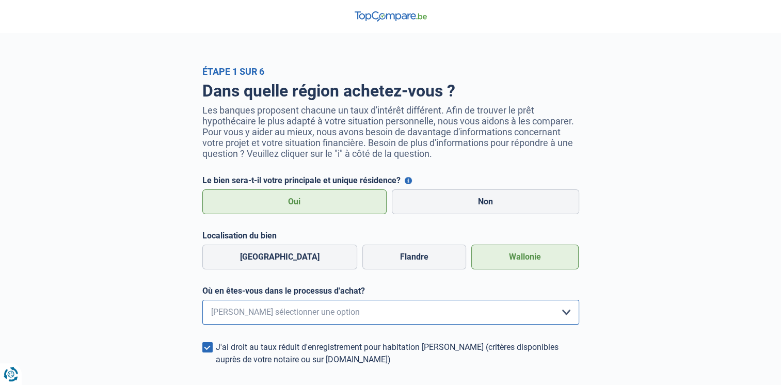
click at [450, 312] on select "Je me renseigne juste car je n'ai pas de projet d'achat concret actuellement Je…" at bounding box center [390, 312] width 377 height 25
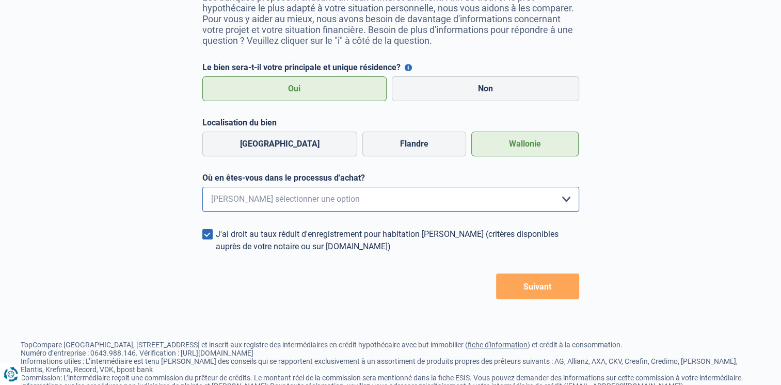
scroll to position [140, 0]
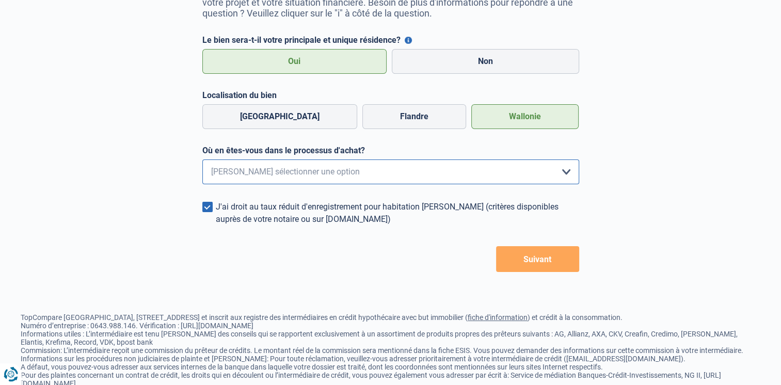
click at [426, 174] on select "Je me renseigne juste car je n'ai pas de projet d'achat concret actuellement Je…" at bounding box center [390, 172] width 377 height 25
select select "1b"
click at [202, 162] on select "Je me renseigne juste car je n'ai pas de projet d'achat concret actuellement Je…" at bounding box center [390, 172] width 377 height 25
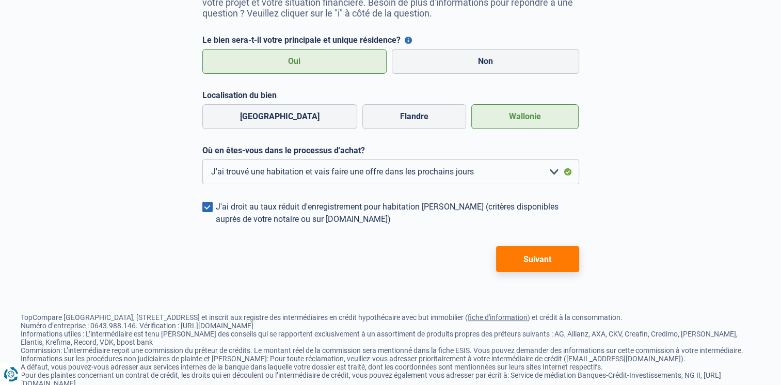
click at [552, 262] on button "Suivant" at bounding box center [537, 259] width 83 height 26
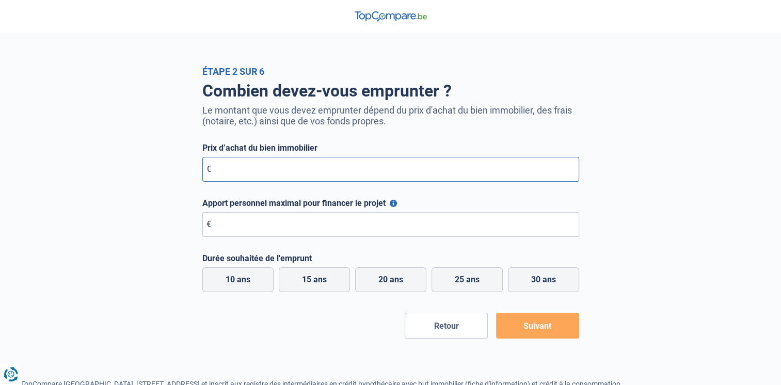
click at [280, 168] on input "Prix d’achat du bien immobilier" at bounding box center [390, 169] width 377 height 25
type input "350.000"
type input "130.000"
click at [321, 269] on label "15 ans" at bounding box center [314, 279] width 71 height 25
click at [321, 269] on input "15 ans" at bounding box center [314, 279] width 71 height 25
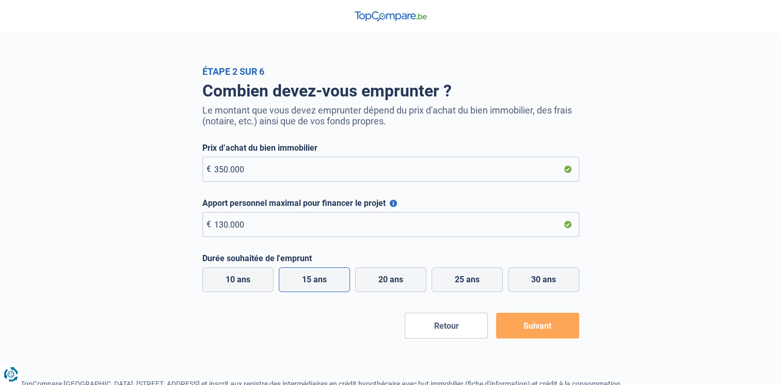
radio input "true"
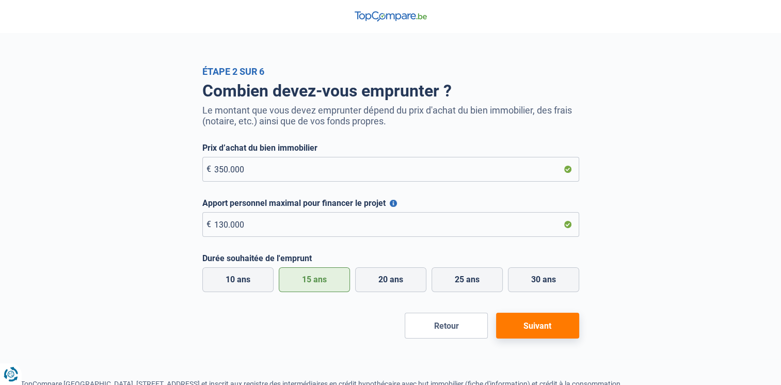
click at [517, 320] on button "Suivant" at bounding box center [537, 326] width 83 height 26
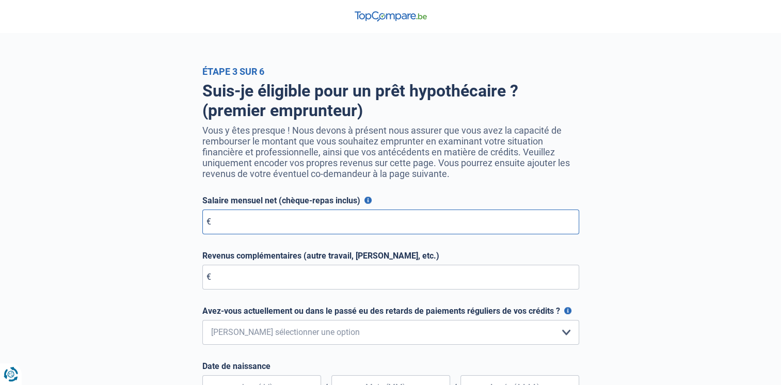
click at [293, 224] on input "Salaire mensuel net (chèque-repas inclus)" at bounding box center [390, 222] width 377 height 25
type input "4.000"
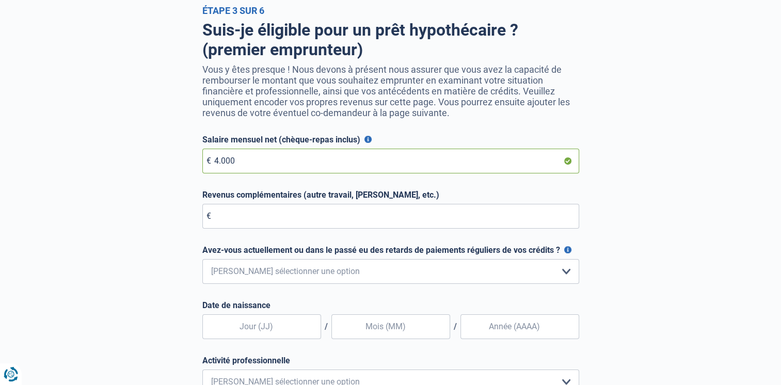
scroll to position [198, 0]
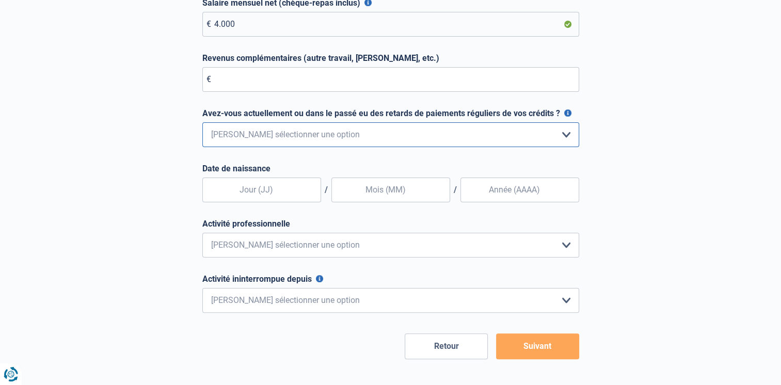
click at [272, 133] on select "Non, jamais Oui mais j'ai tout remboursé il y a moins d'un an Oui mais cela fai…" at bounding box center [390, 134] width 377 height 25
select select "0"
click at [202, 124] on select "Non, jamais Oui mais j'ai tout remboursé il y a moins d'un an Oui mais cela fai…" at bounding box center [390, 134] width 377 height 25
click at [256, 200] on input "text" at bounding box center [261, 190] width 119 height 25
type input "19"
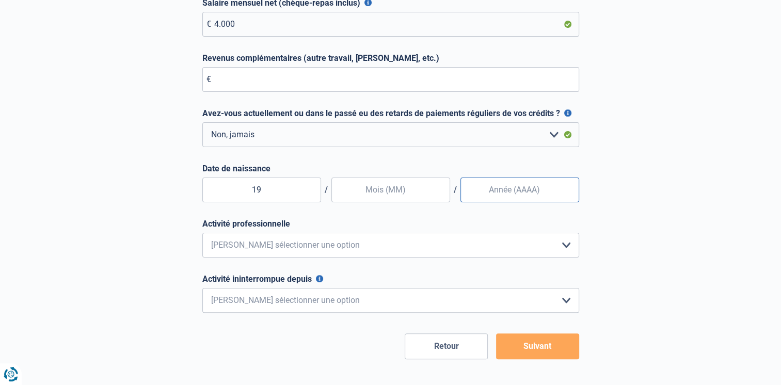
type input "12"
type input "1980"
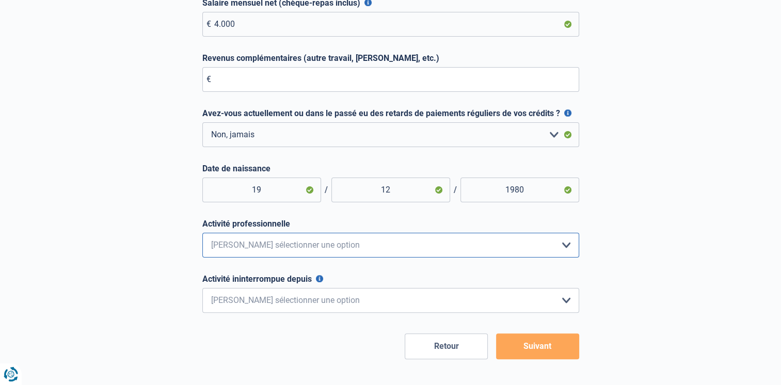
click at [313, 244] on select "Employé privé Ouvrier Fonctionnaire Indépendant Dirigeant d'entreprise Pensionn…" at bounding box center [390, 245] width 377 height 25
select select "official"
click at [202, 235] on select "Employé privé Ouvrier Fonctionnaire Indépendant Dirigeant d'entreprise Pensionn…" at bounding box center [390, 245] width 377 height 25
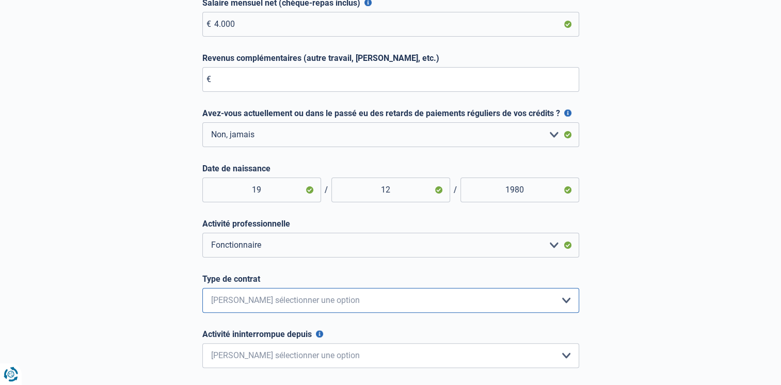
click at [277, 307] on select "Intérimaire Contrat à Durée Indéterminée Contrat à Durée Déterminée Veuillez sé…" at bounding box center [390, 300] width 377 height 25
select select "permanent"
click at [202, 290] on select "Intérimaire Contrat à Durée Indéterminée Contrat à Durée Déterminée Veuillez sé…" at bounding box center [390, 300] width 377 height 25
click at [298, 354] on select "< 6 mois 6 - 12 mois 12 - 24 mois 24 - 36 mois > 36 mois Veuillez sélectionner …" at bounding box center [390, 355] width 377 height 25
select select "more36"
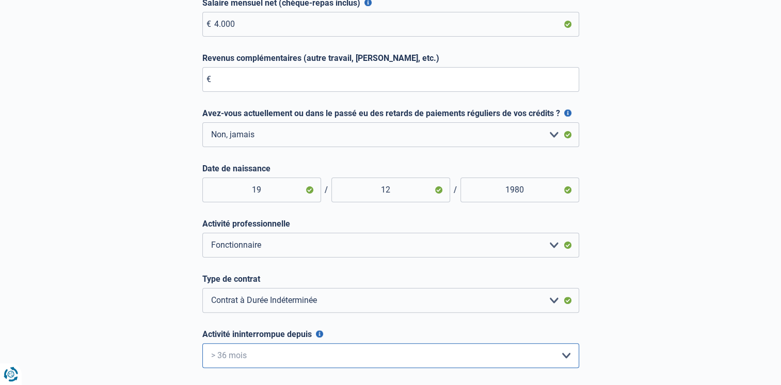
click at [202, 345] on select "< 6 mois 6 - 12 mois 12 - 24 mois 24 - 36 mois > 36 mois Veuillez sélectionner …" at bounding box center [390, 355] width 377 height 25
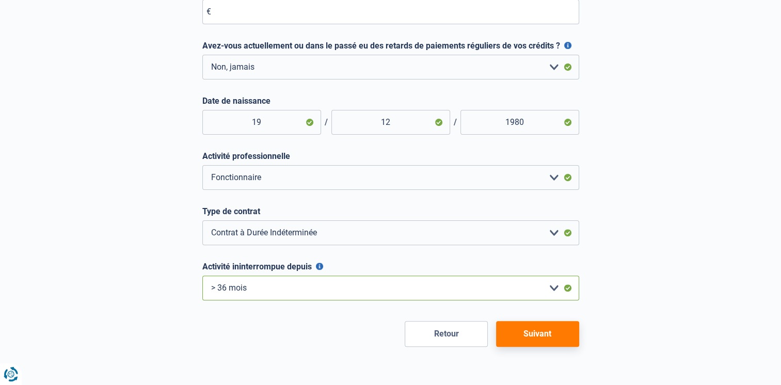
scroll to position [283, 0]
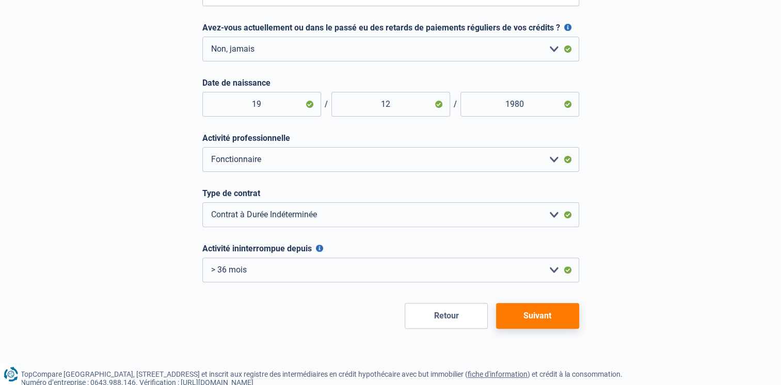
click at [550, 319] on button "Suivant" at bounding box center [537, 316] width 83 height 26
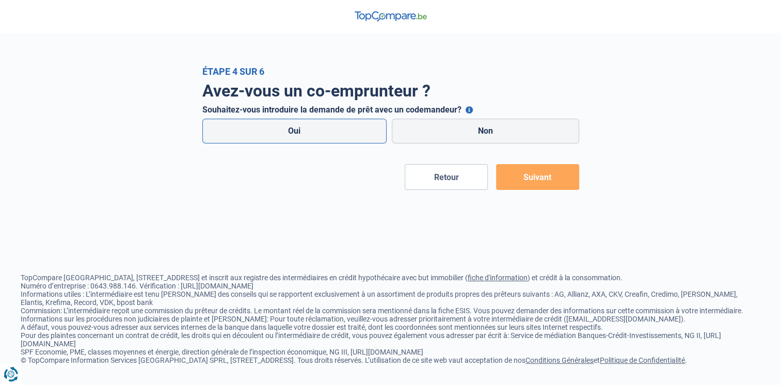
click at [342, 132] on label "Oui" at bounding box center [294, 131] width 185 height 25
click at [342, 132] on input "Oui" at bounding box center [294, 131] width 185 height 25
radio input "true"
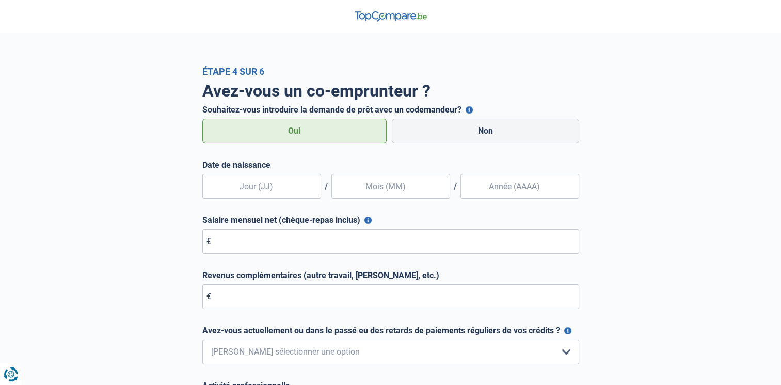
click at [260, 200] on div "Date de naissance / / Salaire mensuel net (chèque-repas inclus) Pour les employ…" at bounding box center [390, 317] width 377 height 315
click at [253, 186] on input "text" at bounding box center [261, 186] width 119 height 25
click at [265, 203] on div "Date de naissance / / Salaire mensuel net (chèque-repas inclus) Pour les employ…" at bounding box center [390, 317] width 377 height 315
click at [265, 188] on input "text" at bounding box center [261, 186] width 119 height 25
type input "07"
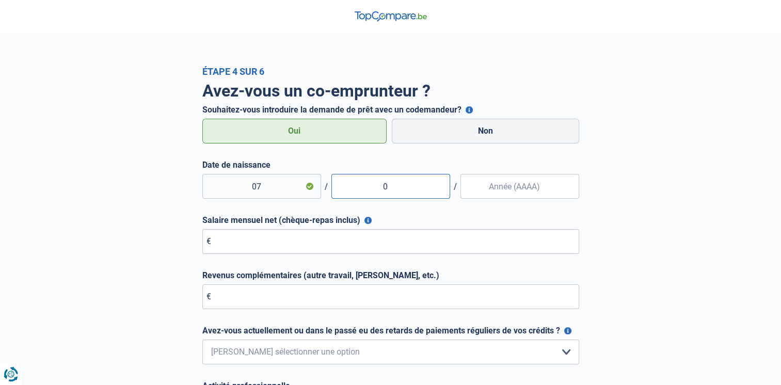
type input "04"
type input "1993"
click at [232, 238] on input "Salaire mensuel net (chèque-repas inclus)" at bounding box center [390, 241] width 377 height 25
type input "2.800"
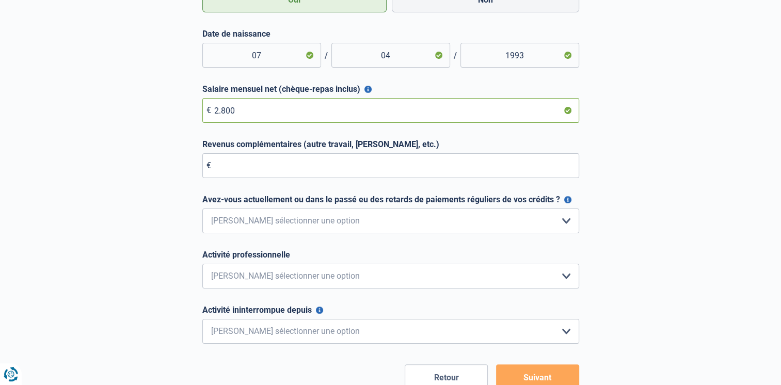
scroll to position [170, 0]
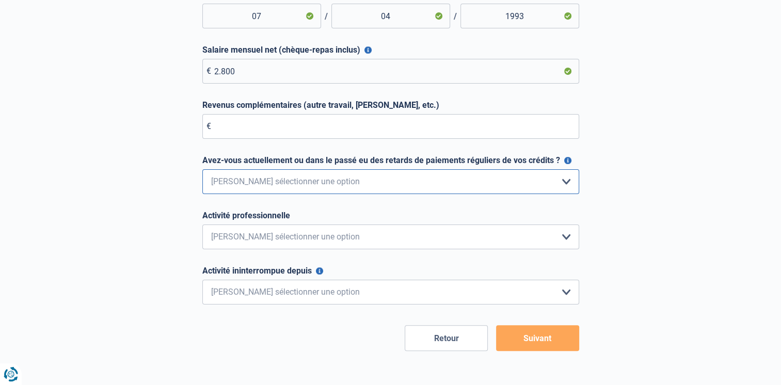
click at [297, 192] on select "Non, jamais Oui mais j'ai tout remboursé il y a moins d'un an Oui mais cela fai…" at bounding box center [390, 181] width 377 height 25
select select "0"
click at [202, 170] on select "Non, jamais Oui mais j'ai tout remboursé il y a moins d'un an Oui mais cela fai…" at bounding box center [390, 181] width 377 height 25
click at [286, 230] on select "Employé privé Ouvrier Fonctionnaire Indépendant Dirigeant d'entreprise Pensionn…" at bounding box center [390, 237] width 377 height 25
select select "worker"
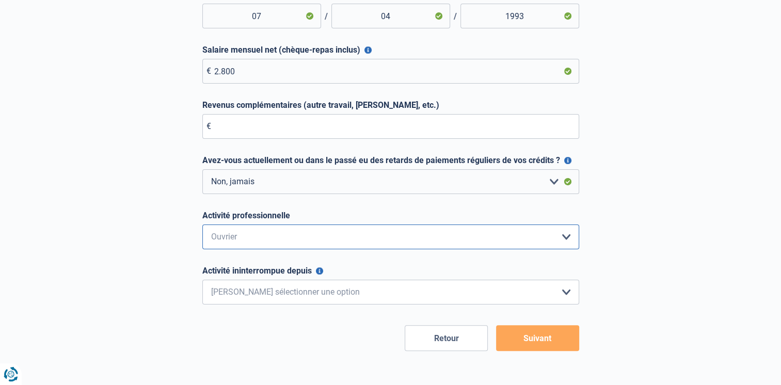
click at [202, 225] on select "Employé privé Ouvrier Fonctionnaire Indépendant Dirigeant d'entreprise Pensionn…" at bounding box center [390, 237] width 377 height 25
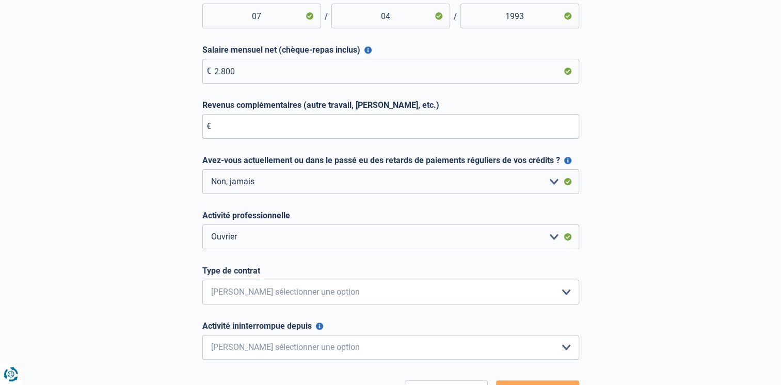
click at [297, 274] on label "Type de contrat" at bounding box center [390, 271] width 377 height 10
click at [297, 280] on select "Intérimaire Contrat à Durée Indéterminée Contrat à Durée Déterminée Veuillez sé…" at bounding box center [390, 292] width 377 height 25
click at [304, 286] on select "Intérimaire Contrat à Durée Indéterminée Contrat à Durée Déterminée Veuillez sé…" at bounding box center [390, 292] width 377 height 25
select select "permanent"
click at [202, 281] on select "Intérimaire Contrat à Durée Indéterminée Contrat à Durée Déterminée Veuillez sé…" at bounding box center [390, 292] width 377 height 25
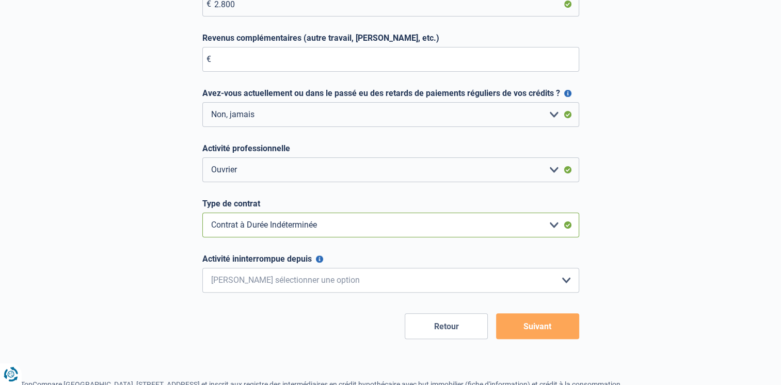
scroll to position [237, 0]
click at [289, 290] on select "< 6 mois 6 - 12 mois 12 - 24 mois 24 - 36 mois > 36 mois Veuillez sélectionner …" at bounding box center [390, 280] width 377 height 25
click at [282, 288] on select "< 6 mois 6 - 12 mois 12 - 24 mois 24 - 36 mois > 36 mois Veuillez sélectionner …" at bounding box center [390, 280] width 377 height 25
select select "less36"
click at [202, 269] on select "< 6 mois 6 - 12 mois 12 - 24 mois 24 - 36 mois > 36 mois Veuillez sélectionner …" at bounding box center [390, 280] width 377 height 25
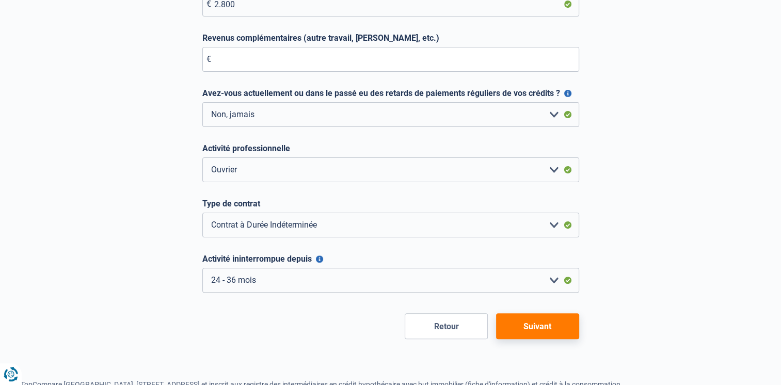
click at [568, 331] on button "Suivant" at bounding box center [537, 326] width 83 height 26
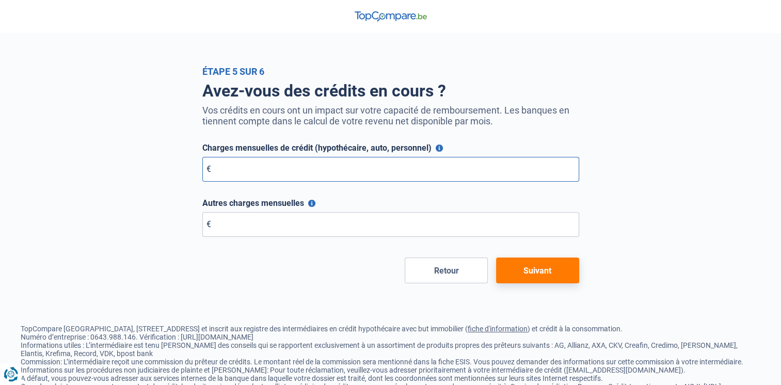
click at [298, 176] on input "Charges mensuelles de crédit (hypothécaire, auto, personnel)" at bounding box center [390, 169] width 377 height 25
type input "0"
click at [520, 272] on button "Suivant" at bounding box center [537, 271] width 83 height 26
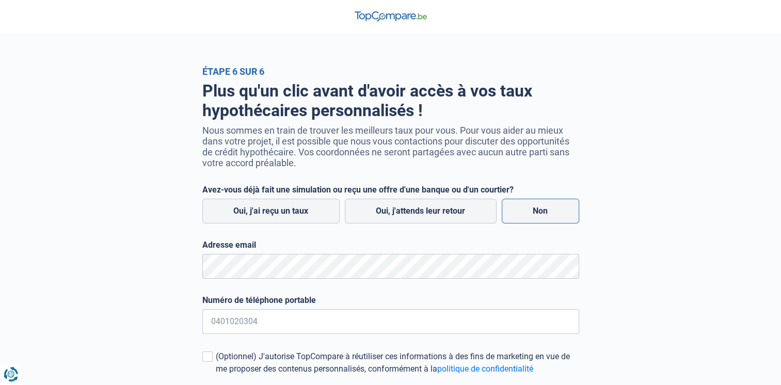
click at [543, 218] on label "Non" at bounding box center [540, 211] width 77 height 25
click at [543, 218] on input "Non" at bounding box center [540, 211] width 77 height 25
radio input "true"
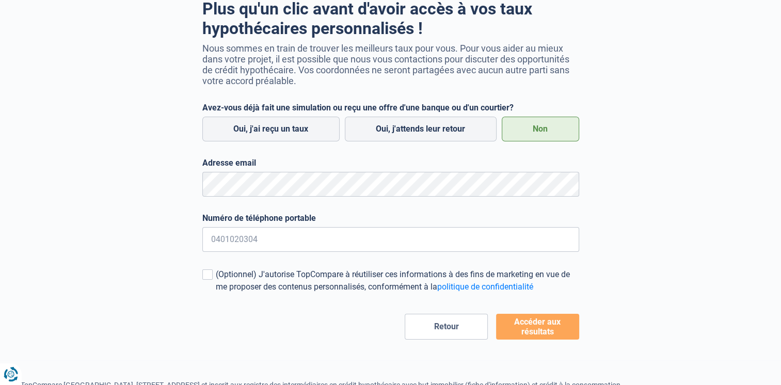
scroll to position [111, 0]
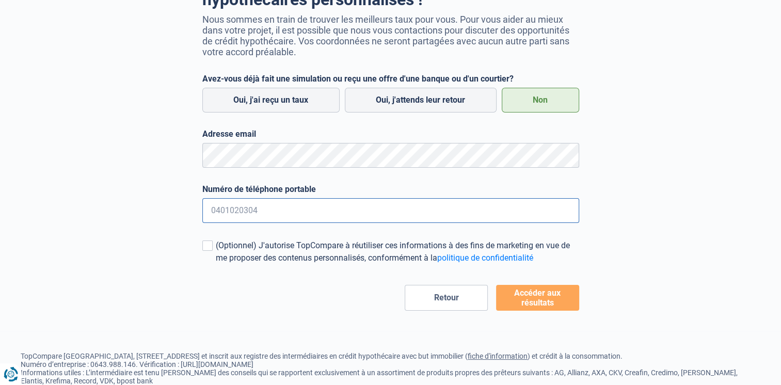
type input "0484711537"
click at [198, 248] on div "Plus qu'un clic avant d'avoir accès à vos taux hypothécaires personnalisés ! No…" at bounding box center [391, 138] width 392 height 345
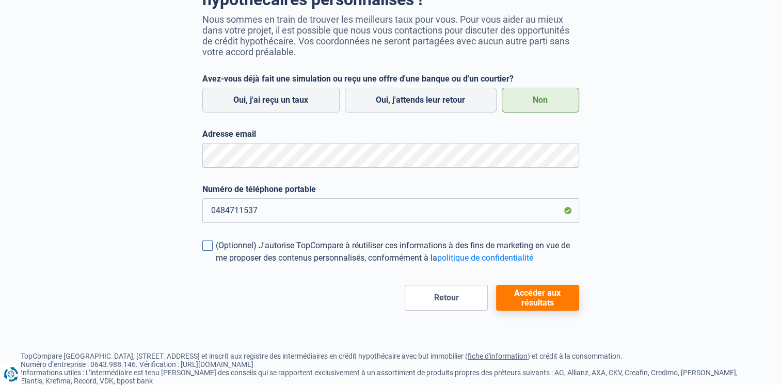
click at [212, 248] on span at bounding box center [207, 246] width 10 height 10
click at [216, 264] on input "(Optionnel) J'autorise TopCompare à réutiliser ces informations à des fins de m…" at bounding box center [216, 264] width 0 height 0
click at [556, 294] on button "Accéder aux résultats" at bounding box center [537, 298] width 83 height 26
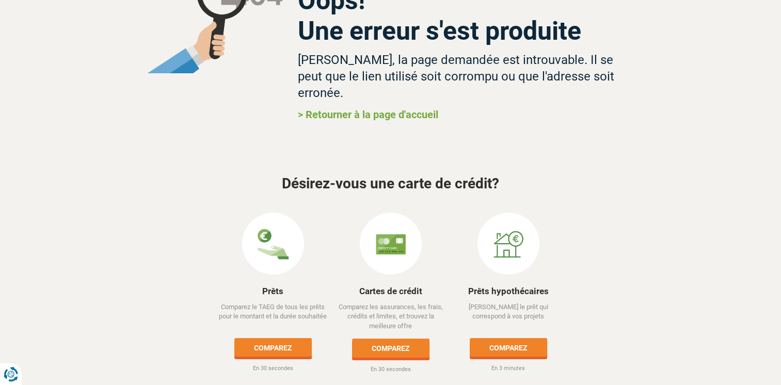
scroll to position [96, 0]
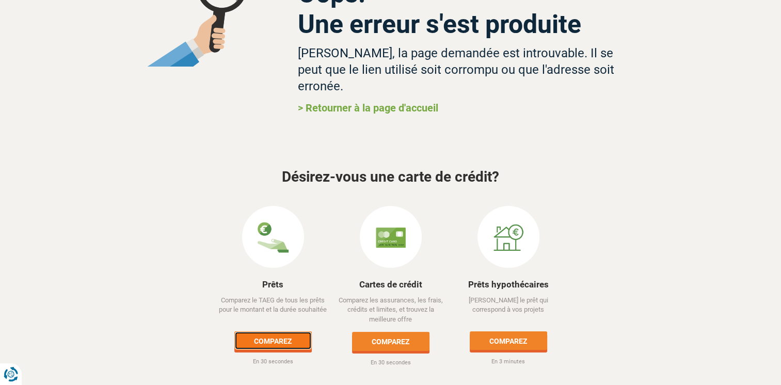
click at [283, 331] on link "Comparez" at bounding box center [272, 340] width 77 height 19
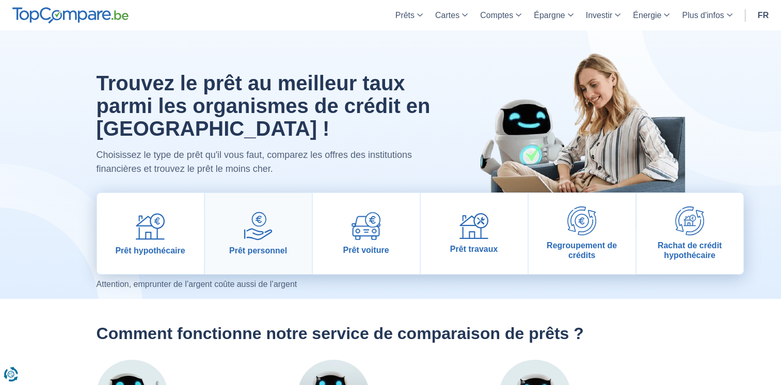
click at [263, 243] on link "Prêt personnel" at bounding box center [258, 233] width 107 height 81
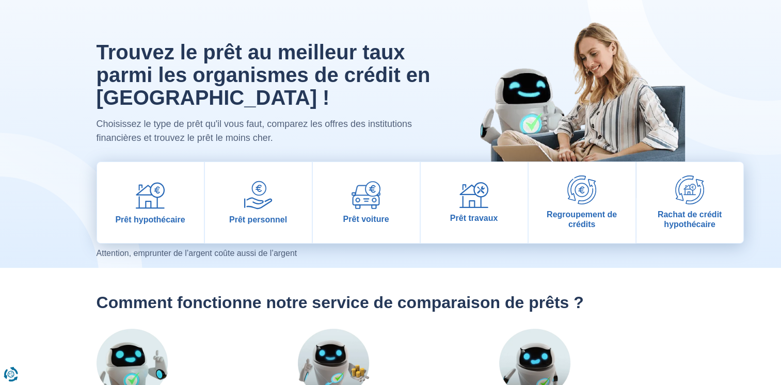
scroll to position [68, 0]
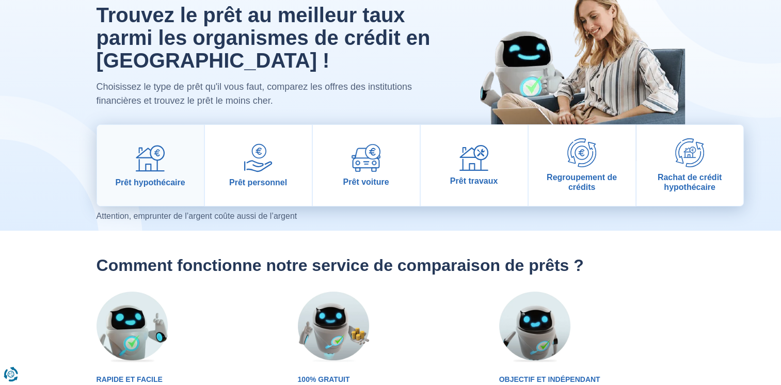
click at [164, 168] on img at bounding box center [150, 158] width 29 height 29
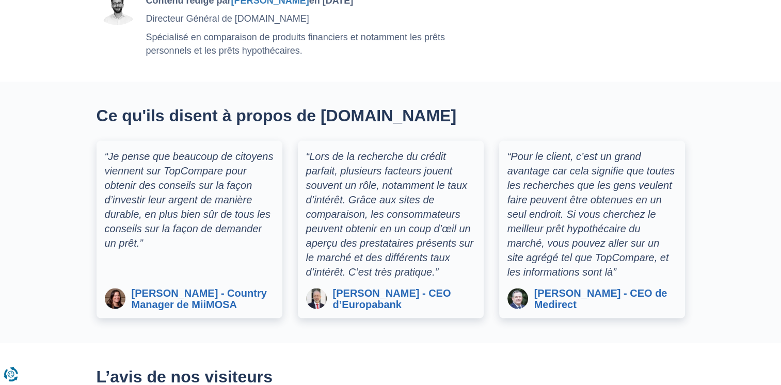
scroll to position [2007, 0]
